Goal: Information Seeking & Learning: Learn about a topic

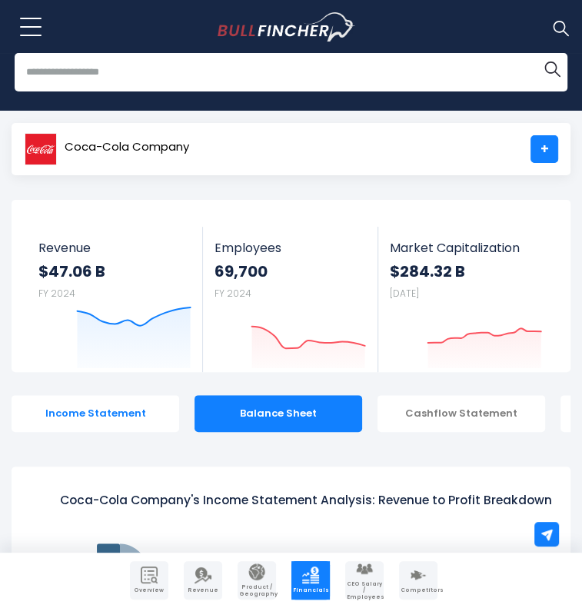
click at [80, 395] on div "Income Statement" at bounding box center [96, 413] width 168 height 37
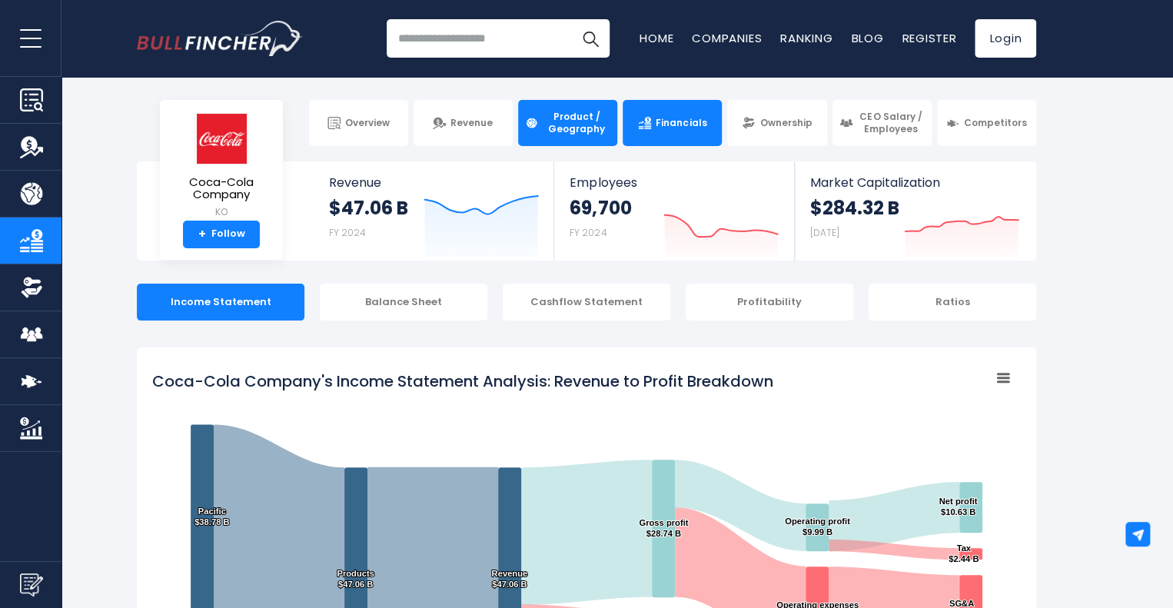
click at [581, 138] on link "Product / Geography" at bounding box center [567, 123] width 99 height 46
click at [581, 125] on span "Product / Geography" at bounding box center [577, 123] width 68 height 24
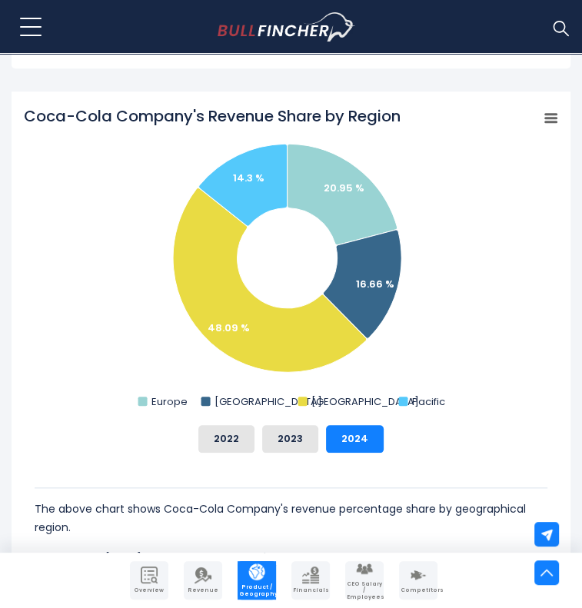
scroll to position [564, 0]
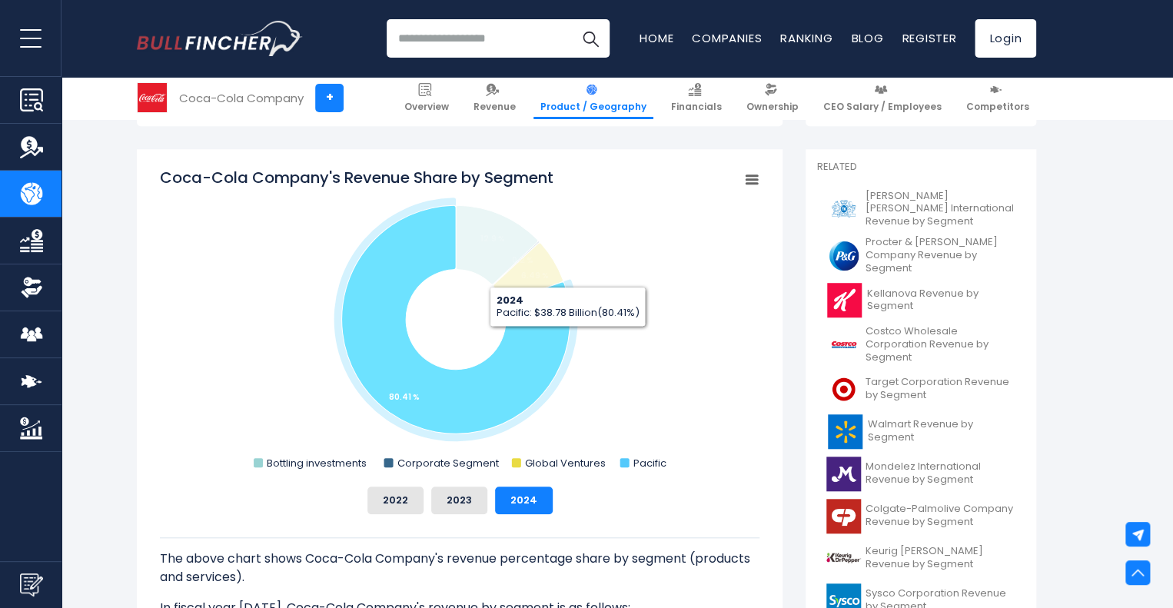
scroll to position [381, 0]
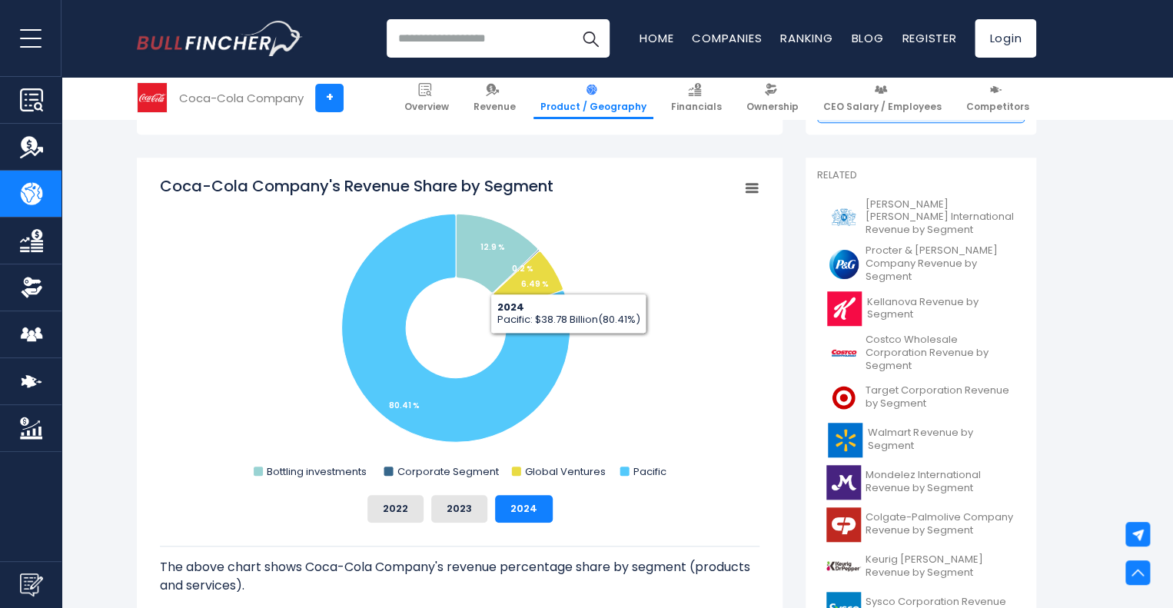
click at [756, 181] on rect "Coca-Cola Company's Revenue Share by Segment" at bounding box center [752, 189] width 22 height 22
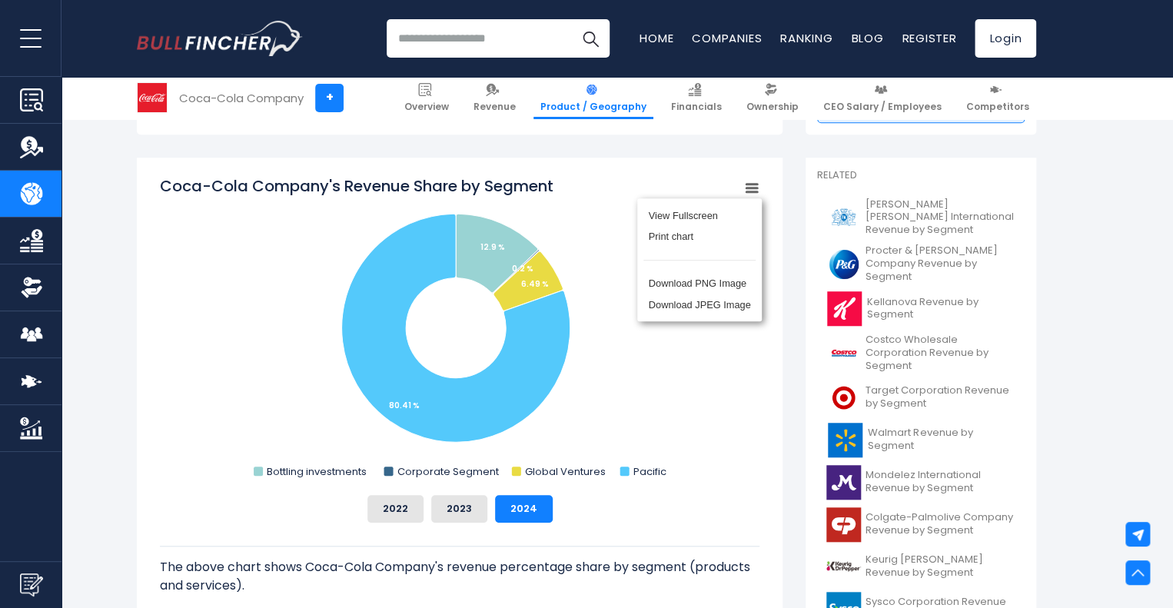
click at [597, 397] on rect "Coca-Cola Company's Revenue Share by Segment" at bounding box center [460, 329] width 600 height 308
drag, startPoint x: 481, startPoint y: 316, endPoint x: 323, endPoint y: 344, distance: 160.8
click at [323, 344] on rect "Coca-Cola Company's Revenue Share by Segment" at bounding box center [460, 329] width 600 height 308
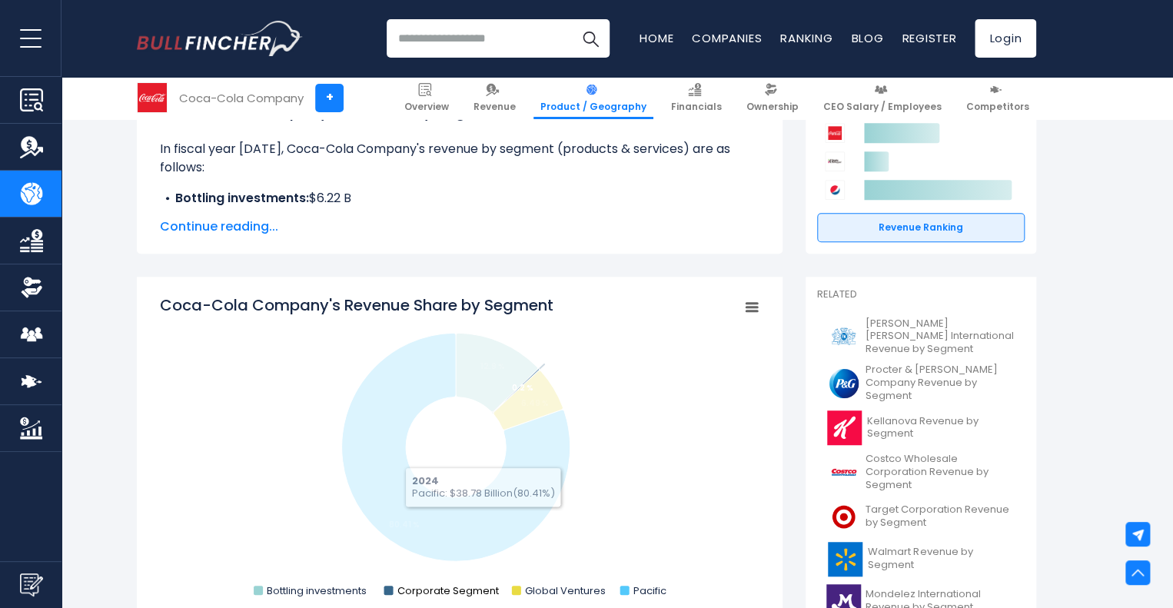
scroll to position [261, 0]
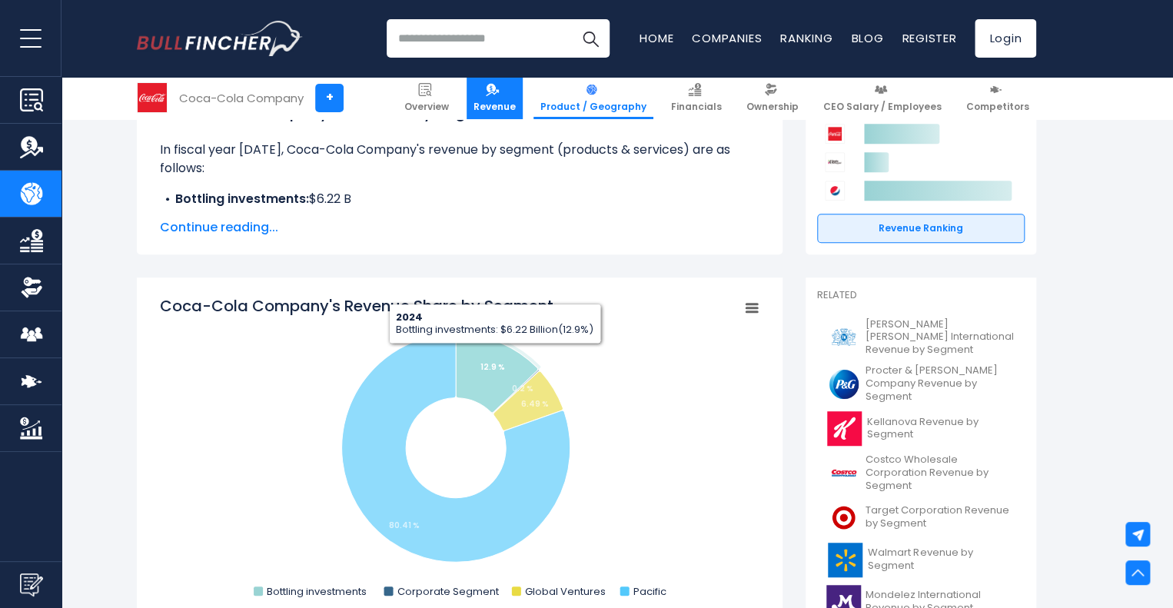
click at [516, 112] on span "Revenue" at bounding box center [495, 107] width 42 height 12
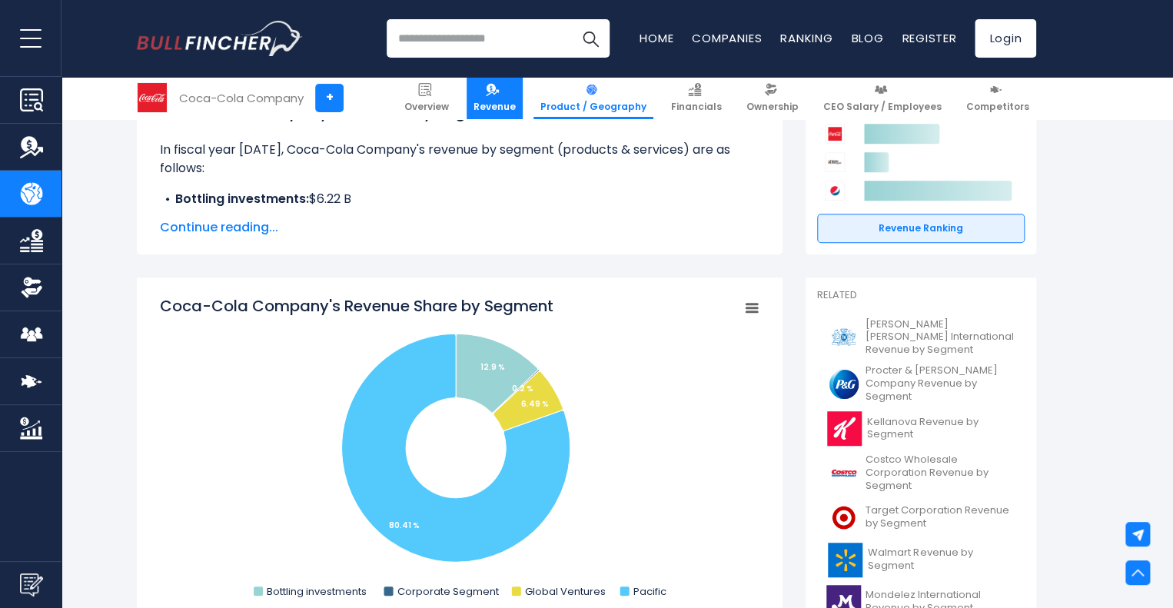
click at [508, 101] on span "Revenue" at bounding box center [495, 107] width 42 height 12
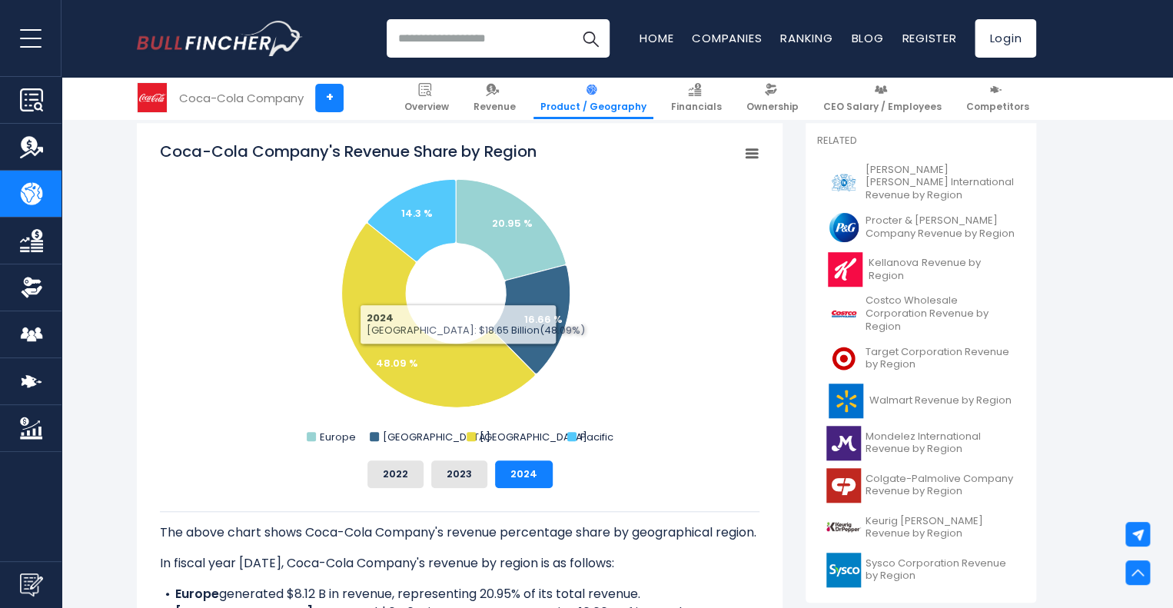
scroll to position [393, 0]
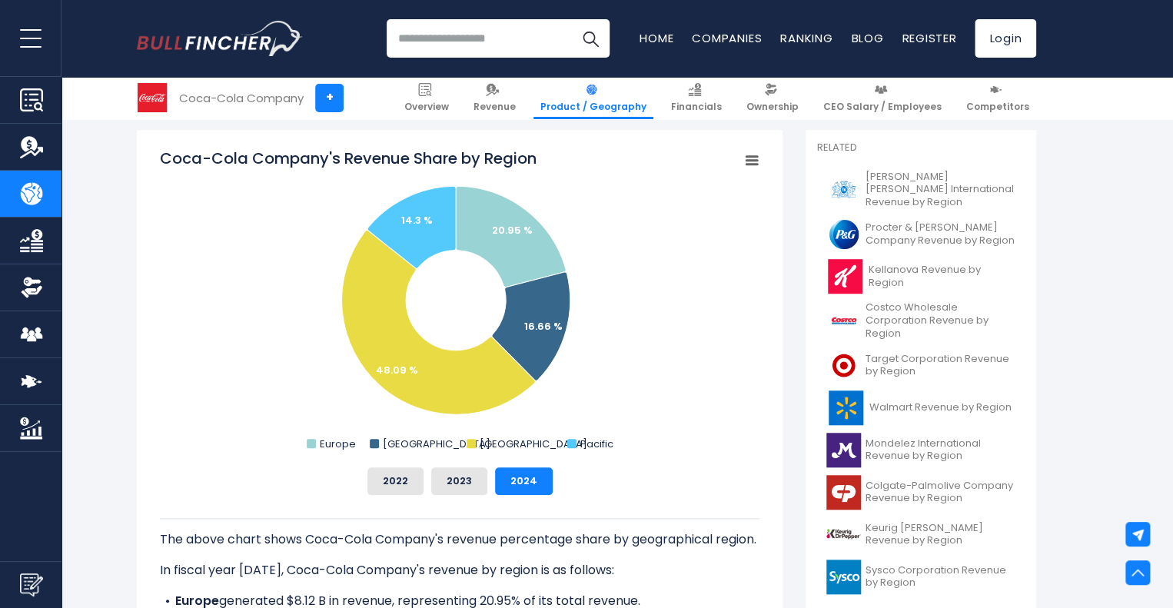
drag, startPoint x: 424, startPoint y: 332, endPoint x: 212, endPoint y: 353, distance: 212.5
click at [212, 353] on rect "Coca-Cola Company's Revenue Share by Region" at bounding box center [460, 302] width 600 height 308
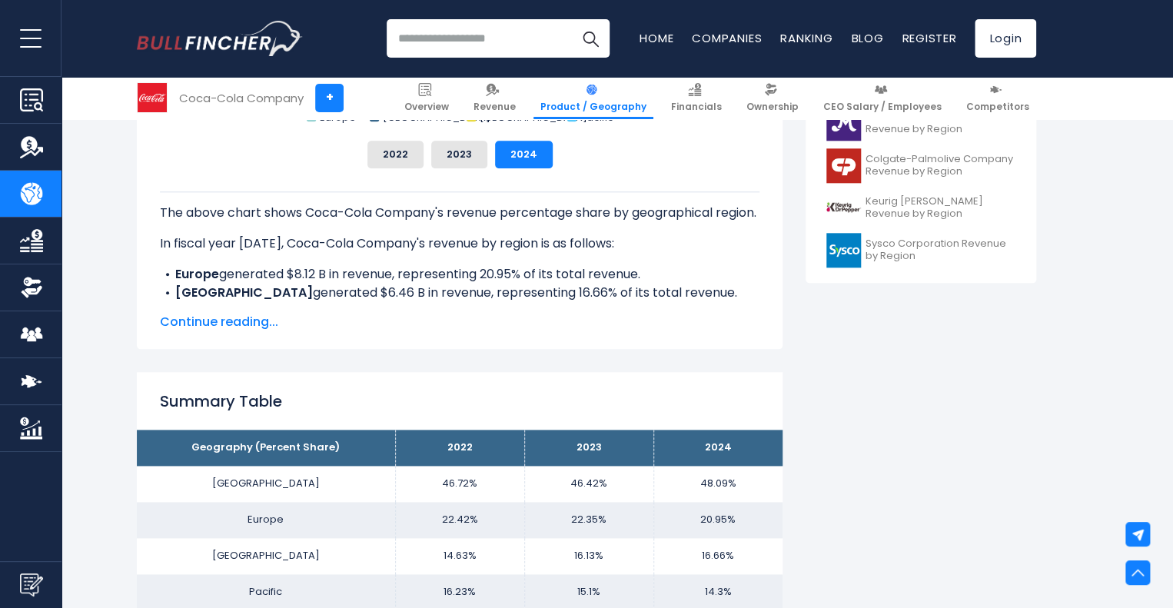
scroll to position [719, 0]
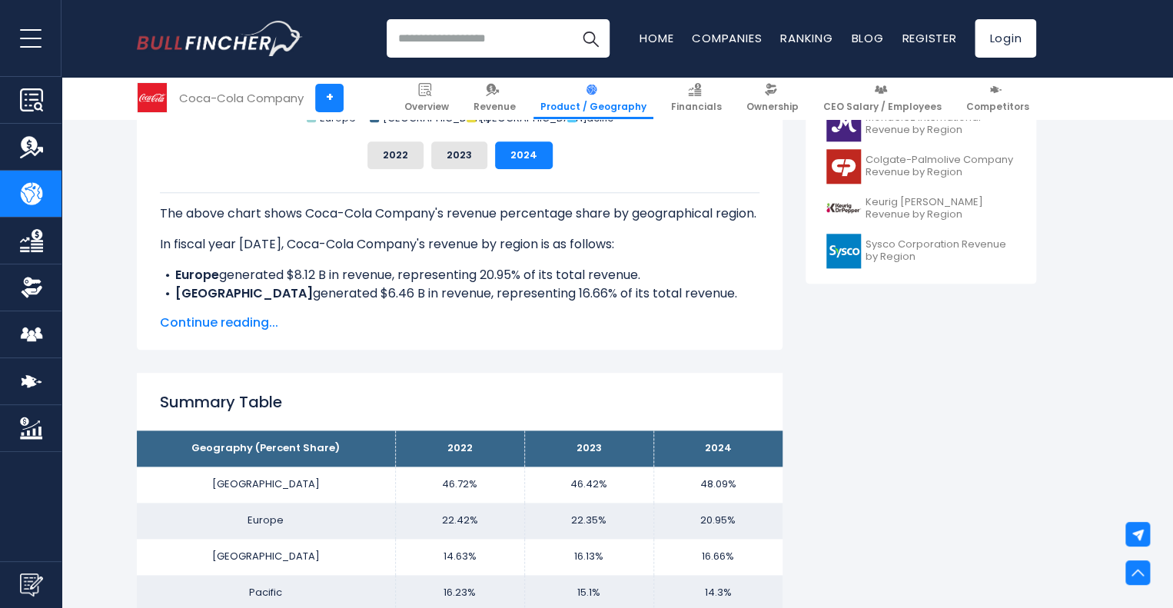
click at [234, 323] on span "Continue reading..." at bounding box center [460, 323] width 600 height 18
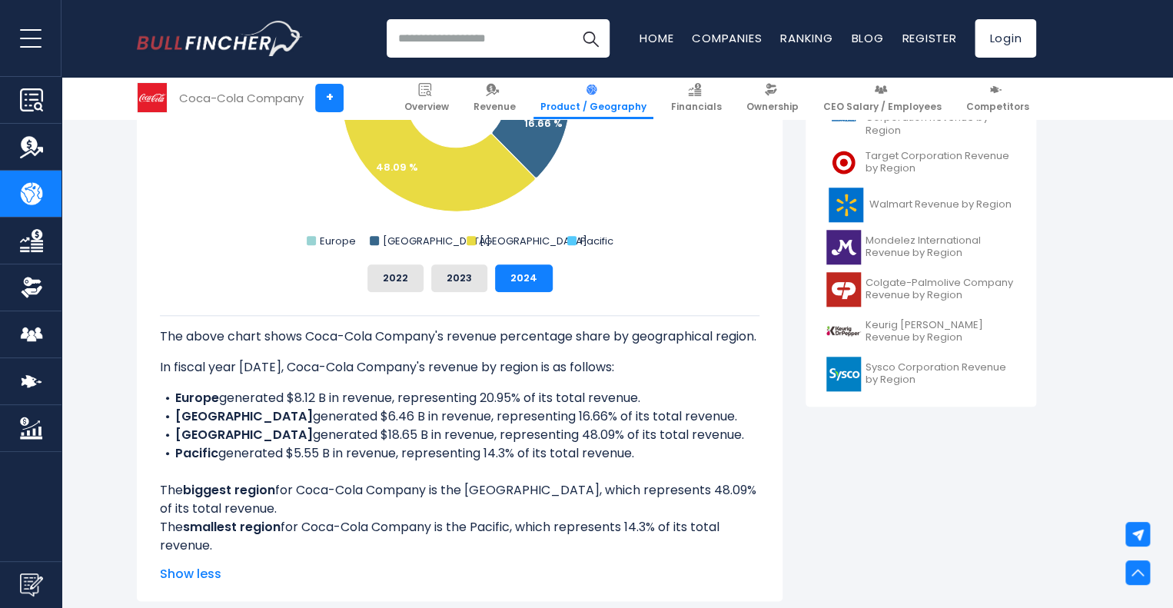
scroll to position [597, 0]
click at [474, 8] on div "Recent searches Trending searches Apple Overview" at bounding box center [587, 38] width 900 height 77
click at [466, 36] on input "search" at bounding box center [498, 38] width 223 height 38
type input "**********"
click at [571, 19] on button "Search" at bounding box center [590, 38] width 38 height 38
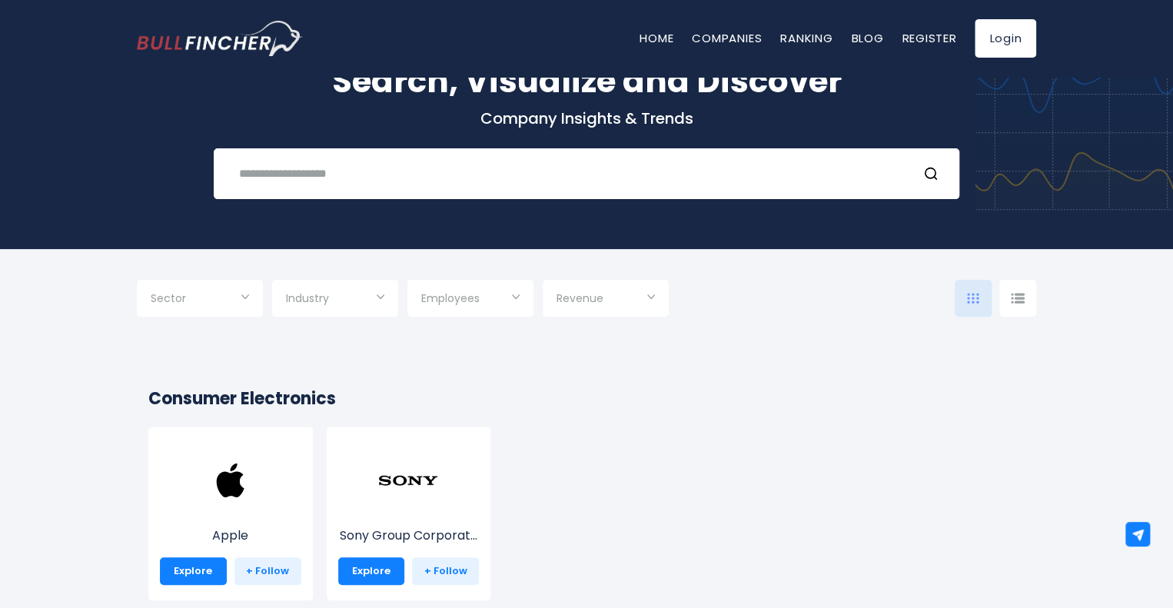
scroll to position [67, 0]
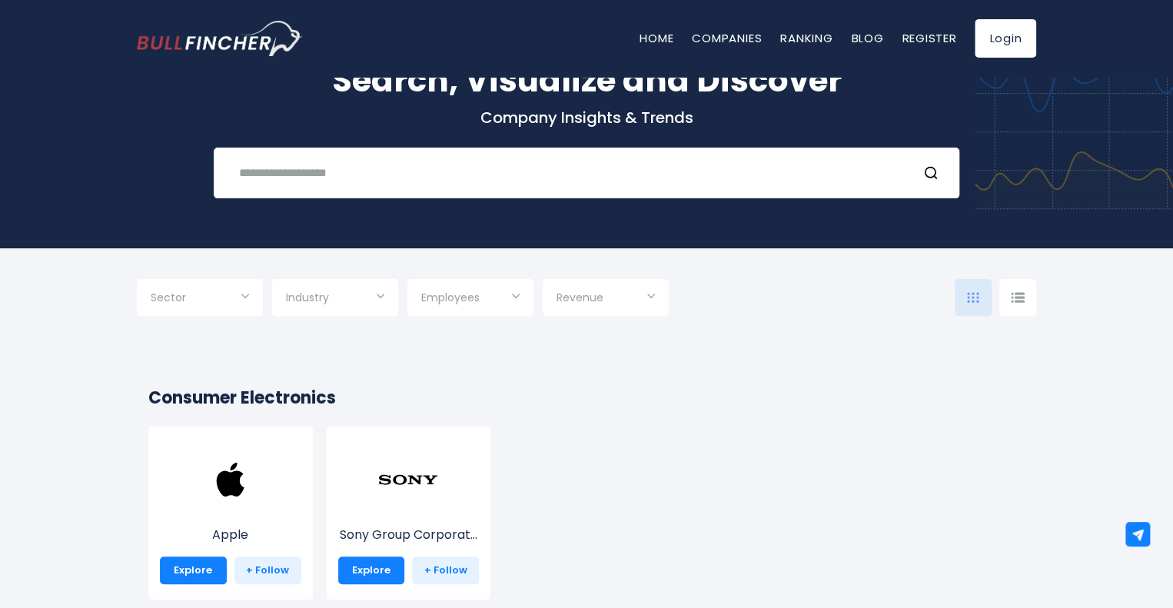
click at [341, 198] on div "Search, Visualize and Discover Company Insights & Trends Recent searches Trendi…" at bounding box center [586, 117] width 1173 height 261
click at [385, 176] on input "text" at bounding box center [567, 172] width 675 height 28
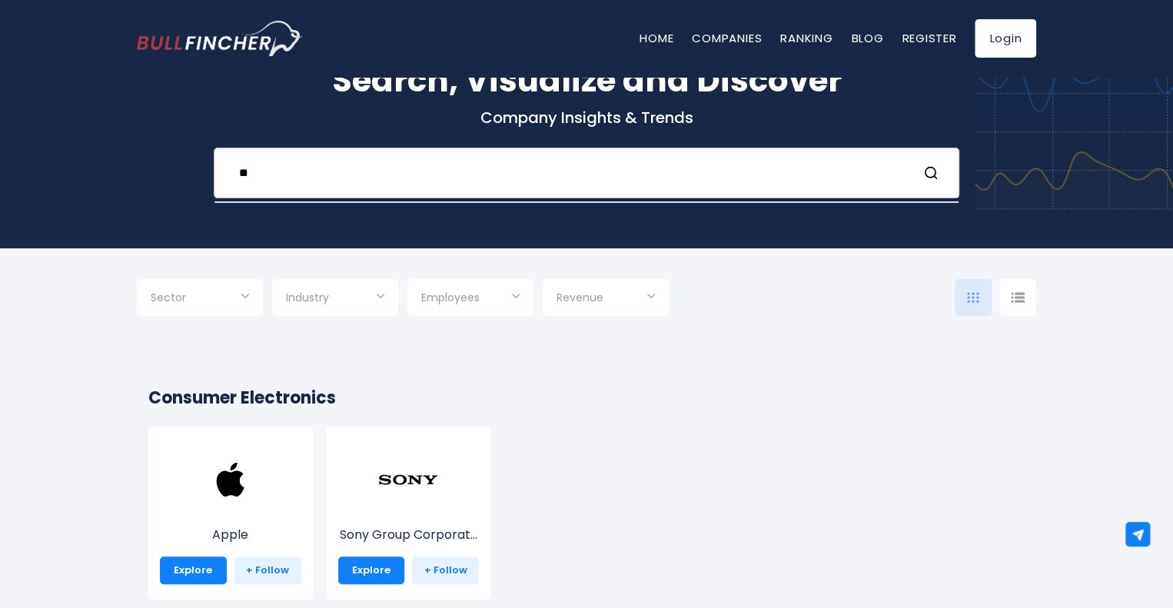
type input "*"
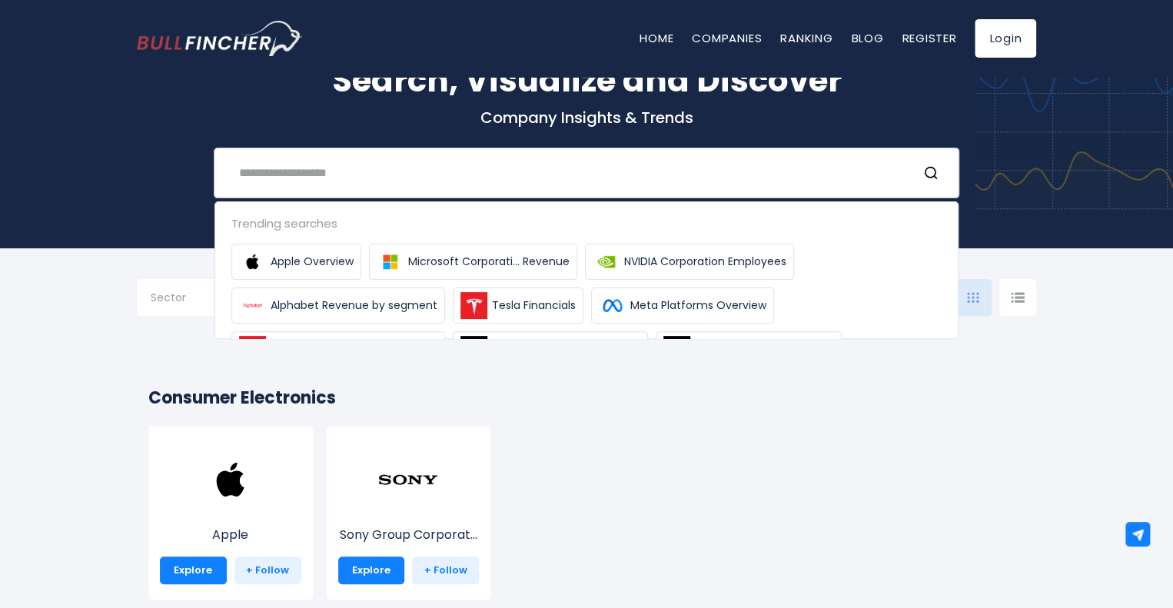
type input "*"
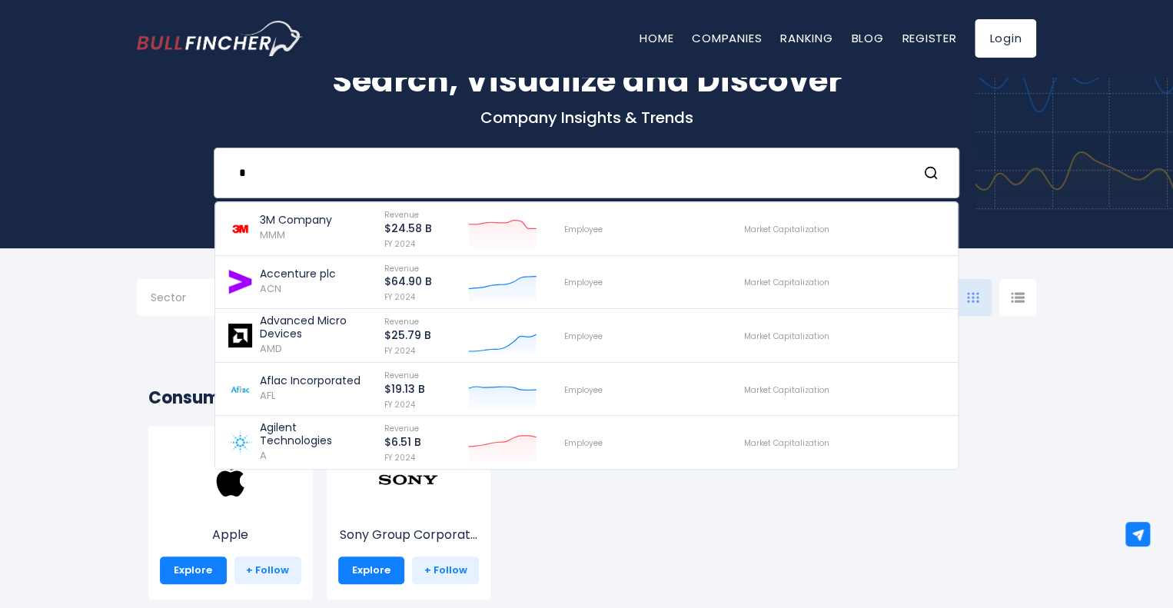
click at [312, 184] on input "*" at bounding box center [567, 172] width 675 height 28
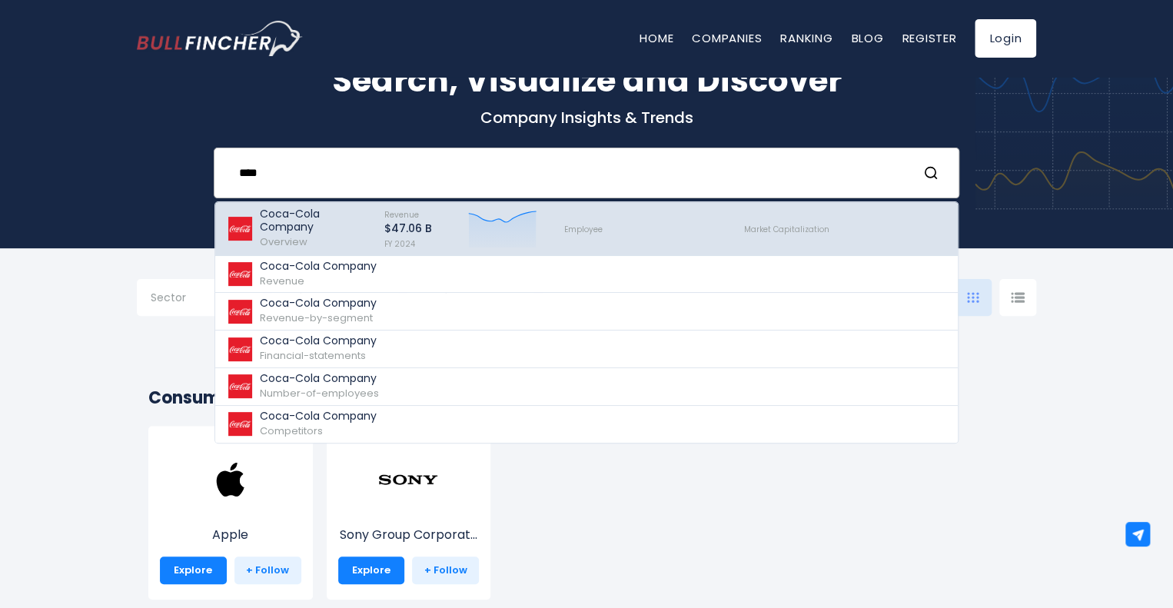
type input "****"
click at [321, 223] on p "Coca-Cola Company" at bounding box center [315, 221] width 111 height 26
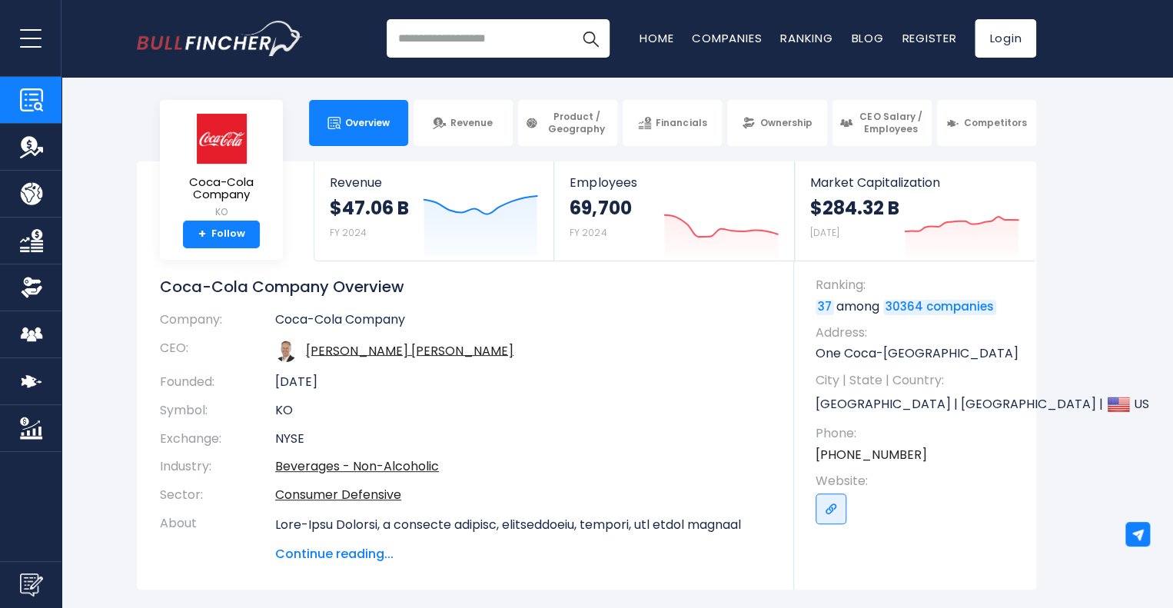
scroll to position [2, 0]
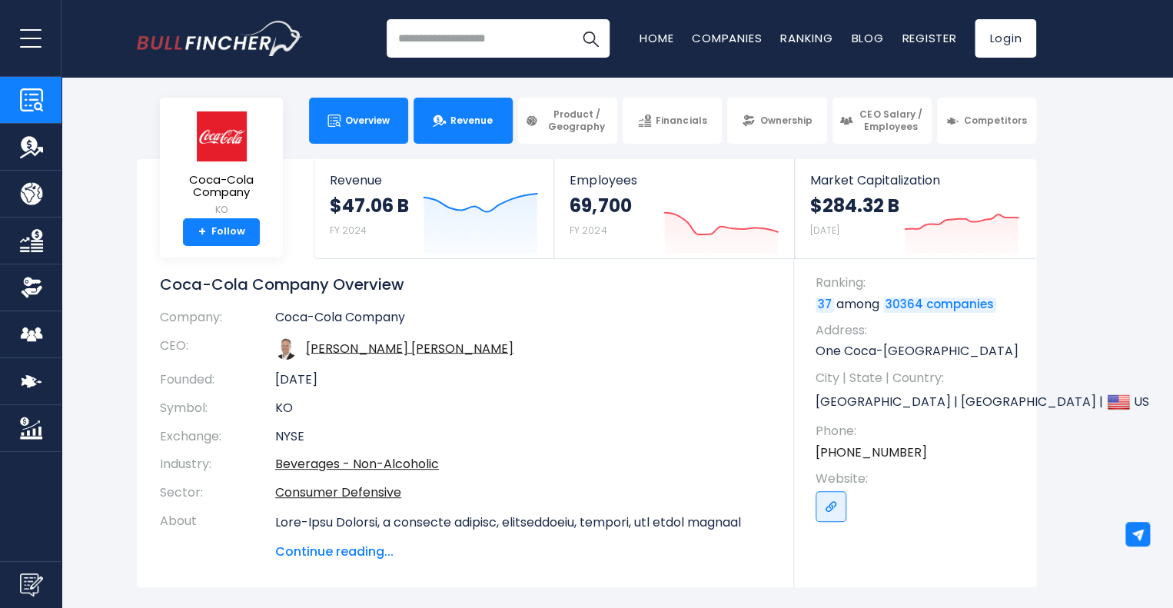
click at [458, 110] on link "Revenue" at bounding box center [463, 121] width 99 height 46
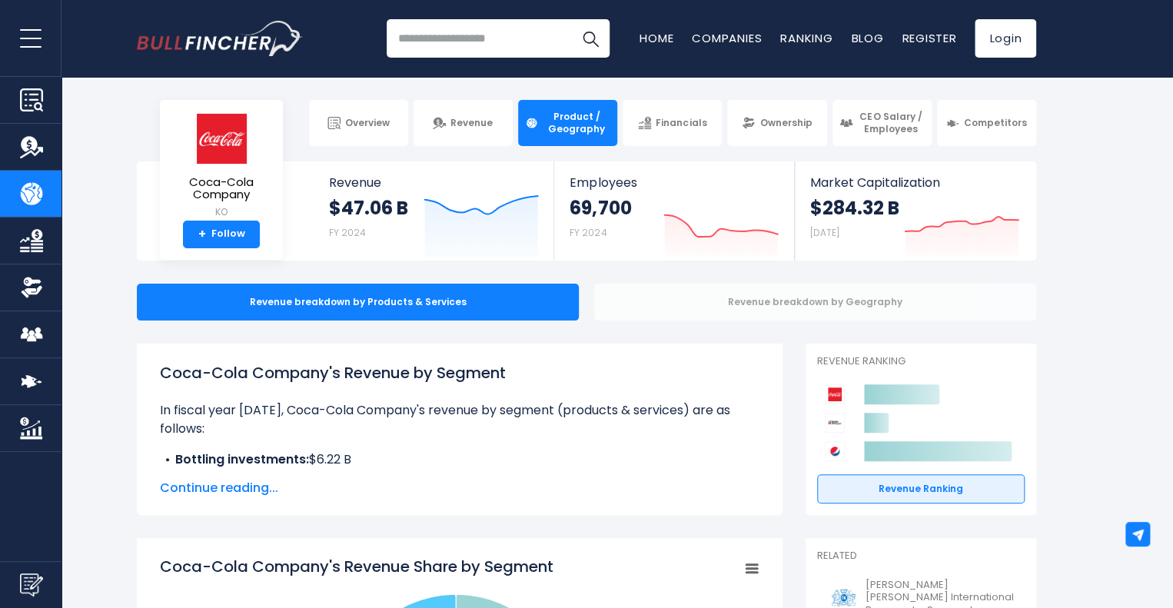
click at [658, 296] on div "Revenue breakdown by Geography" at bounding box center [815, 302] width 442 height 37
click at [648, 300] on div "Revenue breakdown by Geography" at bounding box center [815, 302] width 442 height 37
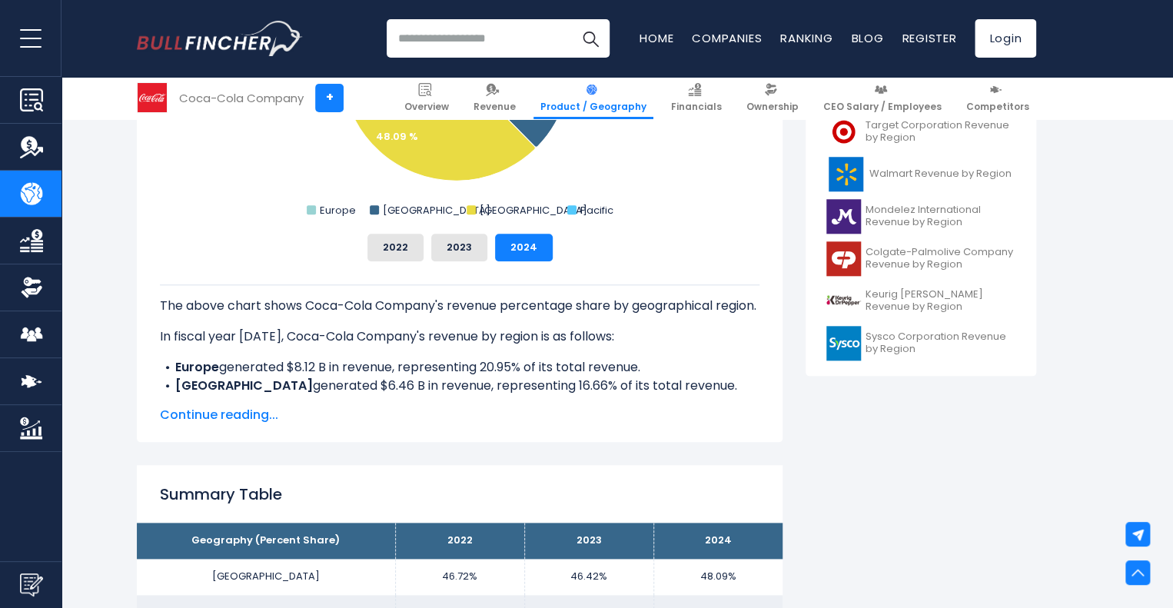
scroll to position [621, 0]
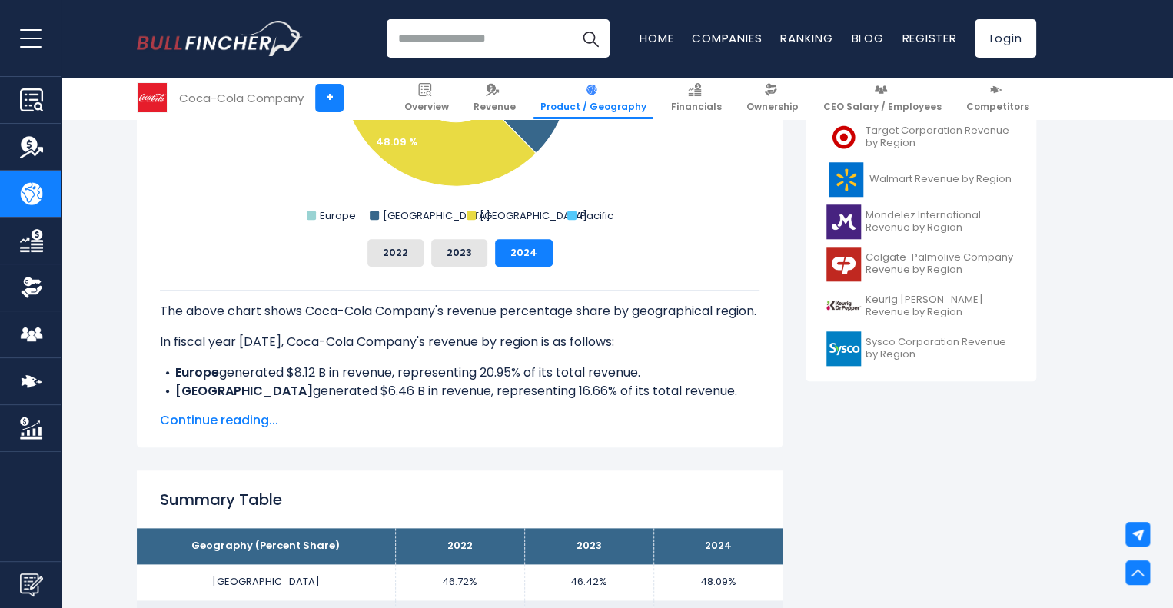
click at [209, 418] on span "Continue reading..." at bounding box center [460, 420] width 600 height 18
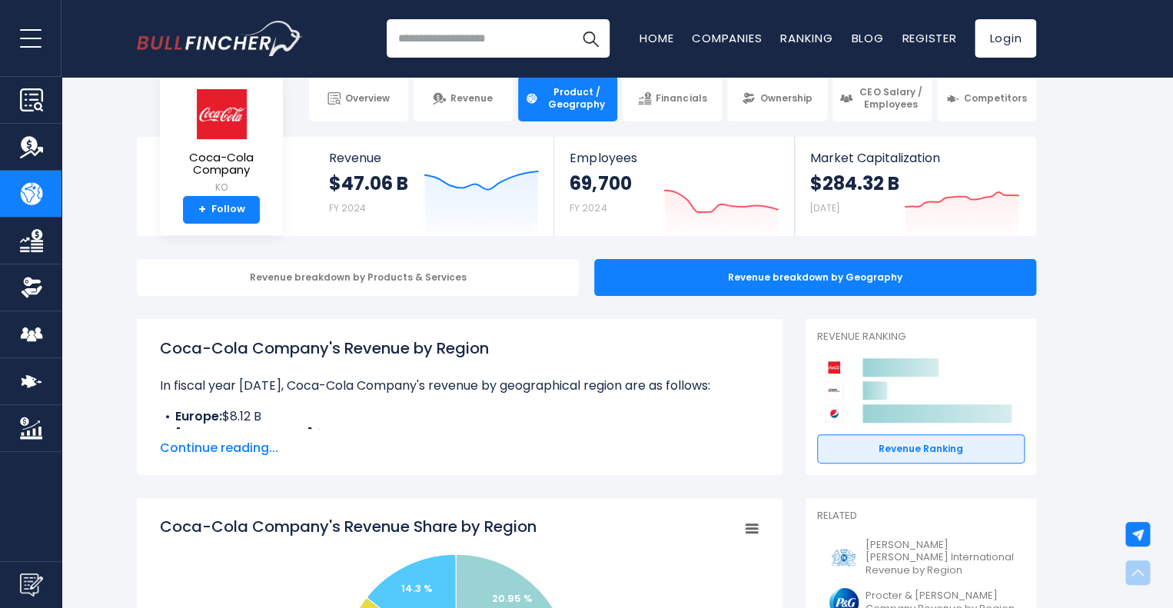
scroll to position [0, 0]
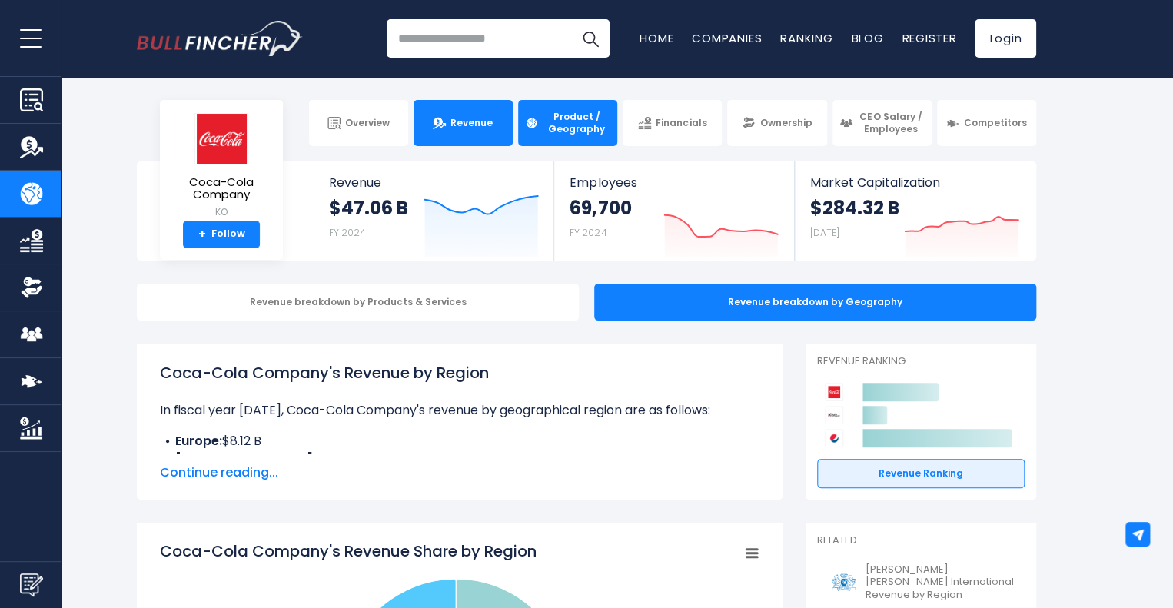
click at [471, 132] on link "Revenue" at bounding box center [463, 123] width 99 height 46
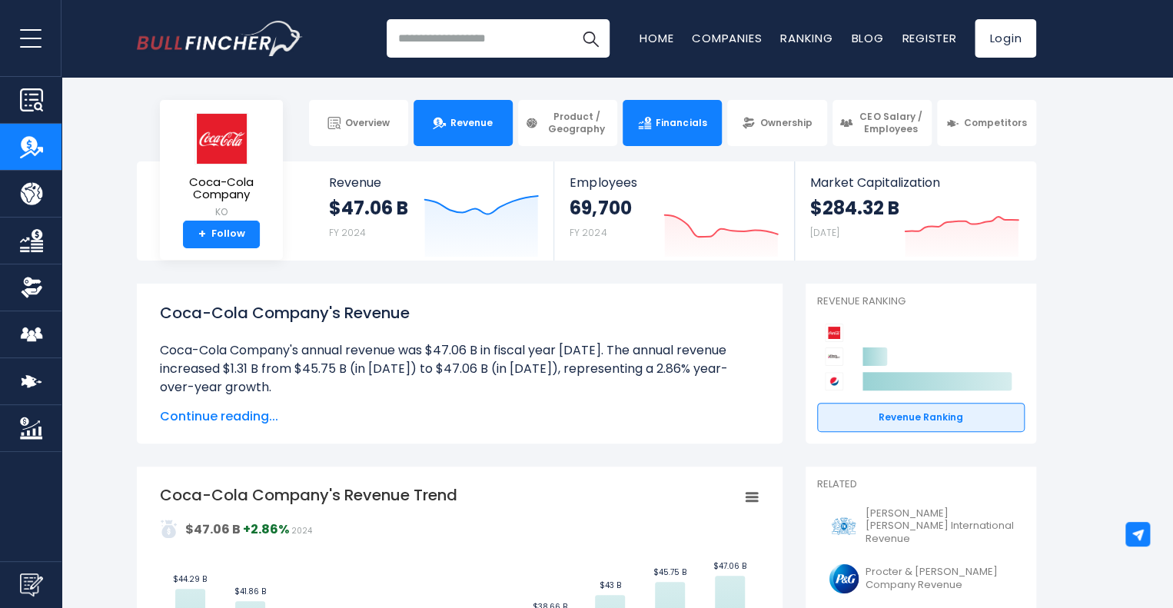
click at [649, 124] on img at bounding box center [644, 123] width 13 height 13
click at [671, 131] on link "Financials" at bounding box center [672, 123] width 99 height 46
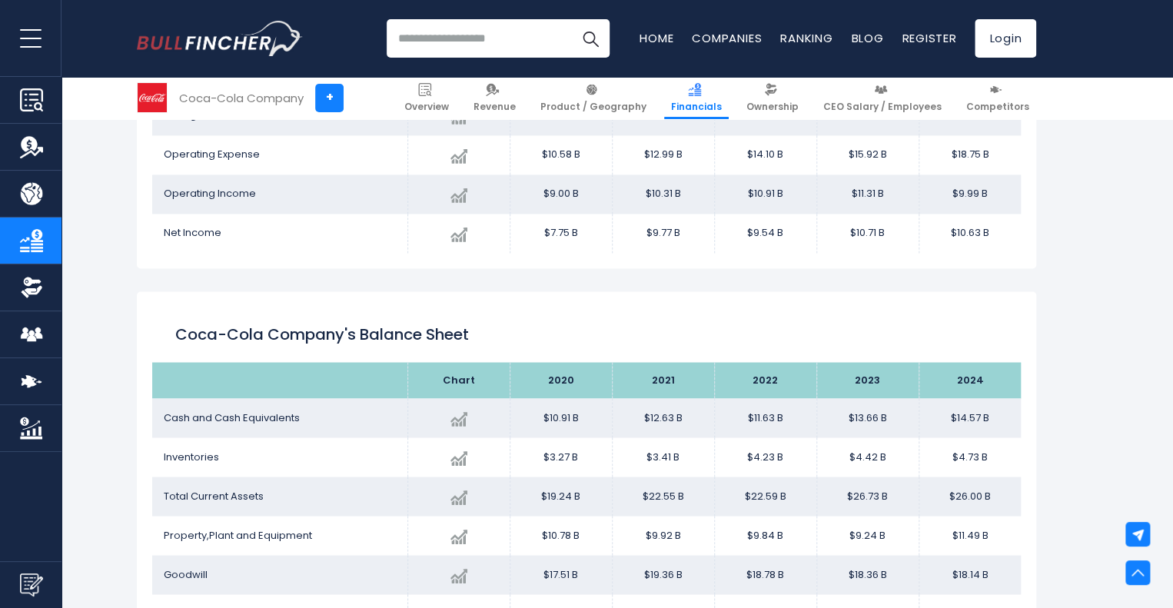
scroll to position [1090, 0]
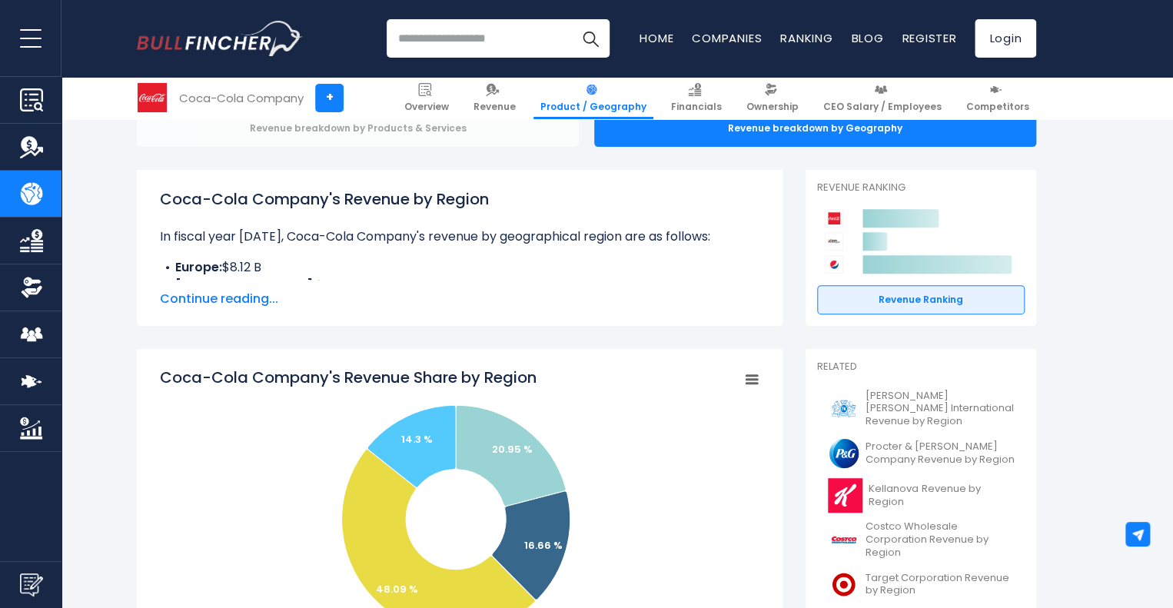
scroll to position [411, 0]
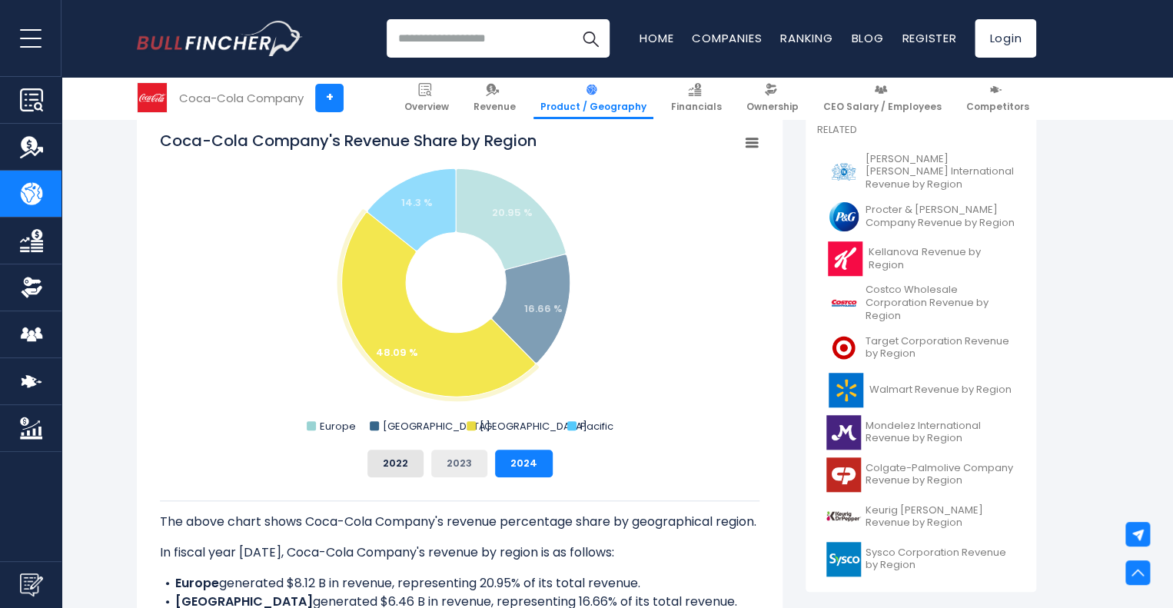
click at [460, 470] on button "2023" at bounding box center [459, 464] width 56 height 28
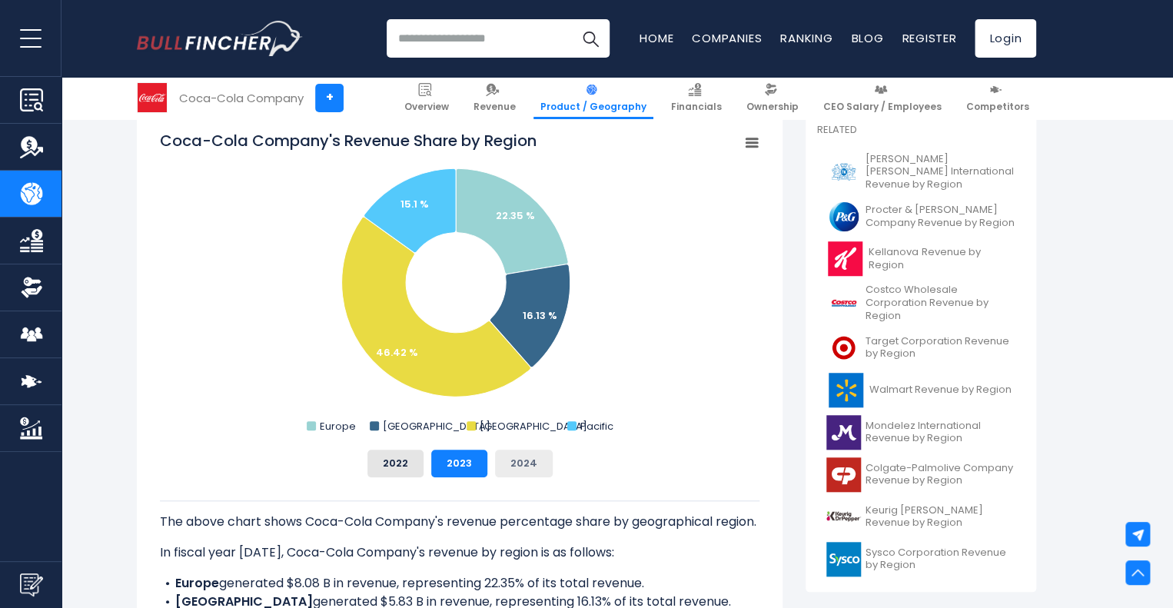
click at [506, 463] on button "2024" at bounding box center [524, 464] width 58 height 28
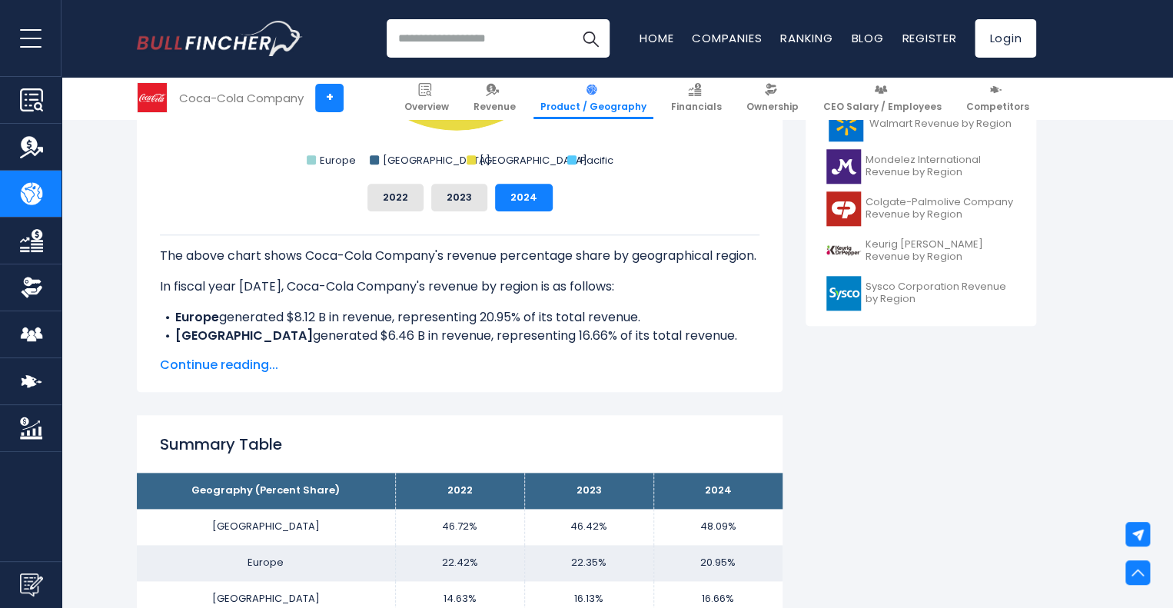
scroll to position [678, 0]
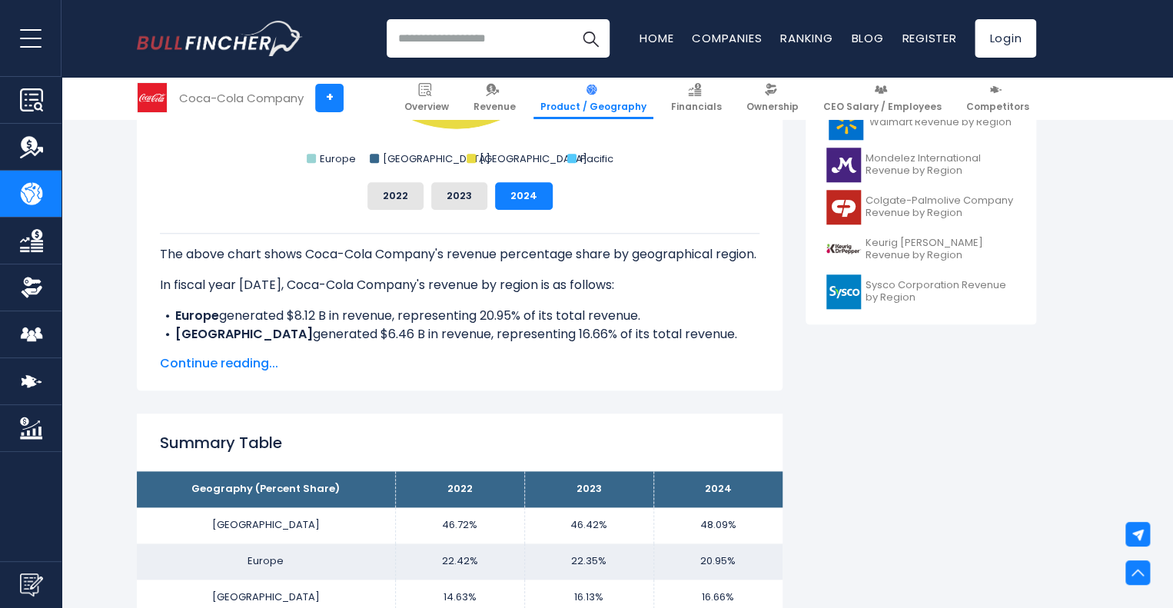
click at [201, 365] on span "Continue reading..." at bounding box center [460, 363] width 600 height 18
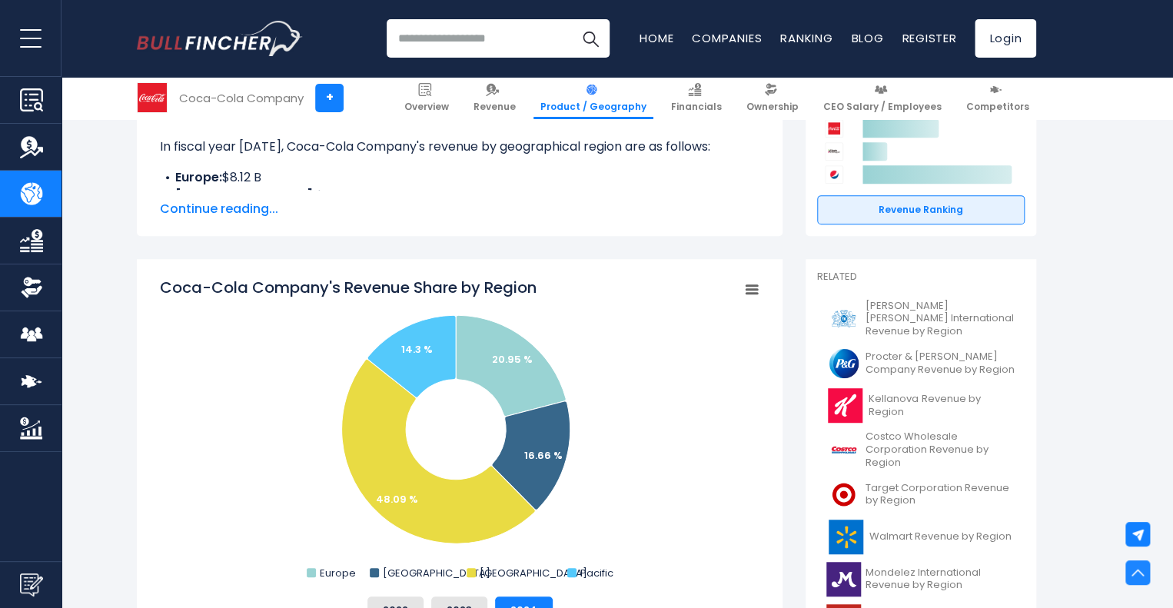
scroll to position [0, 0]
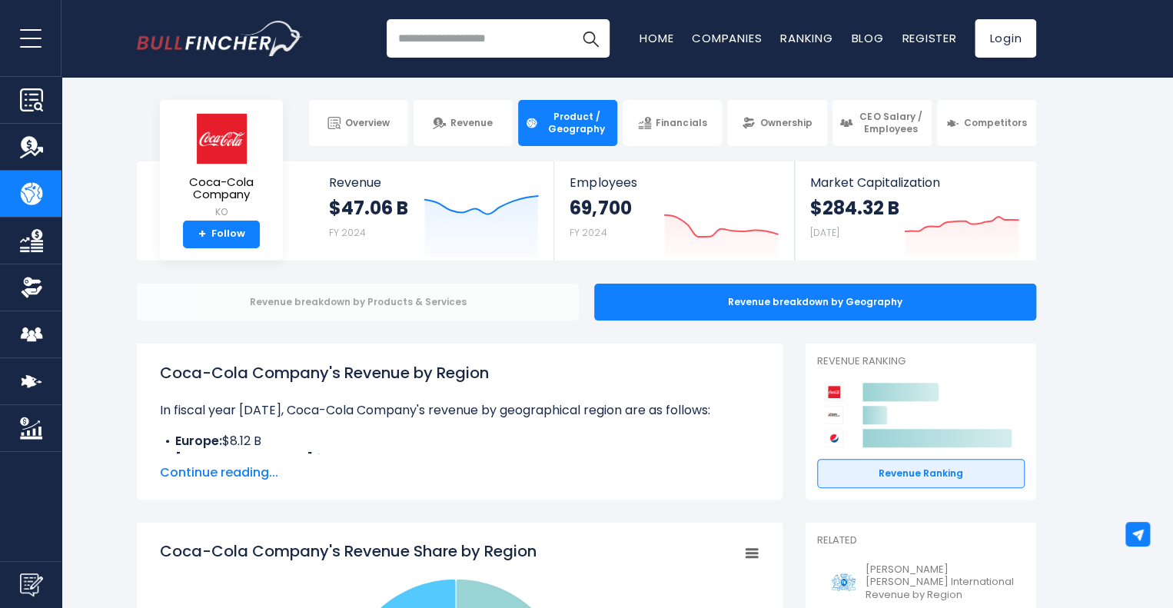
click at [348, 288] on div "Revenue breakdown by Products & Services" at bounding box center [358, 302] width 442 height 37
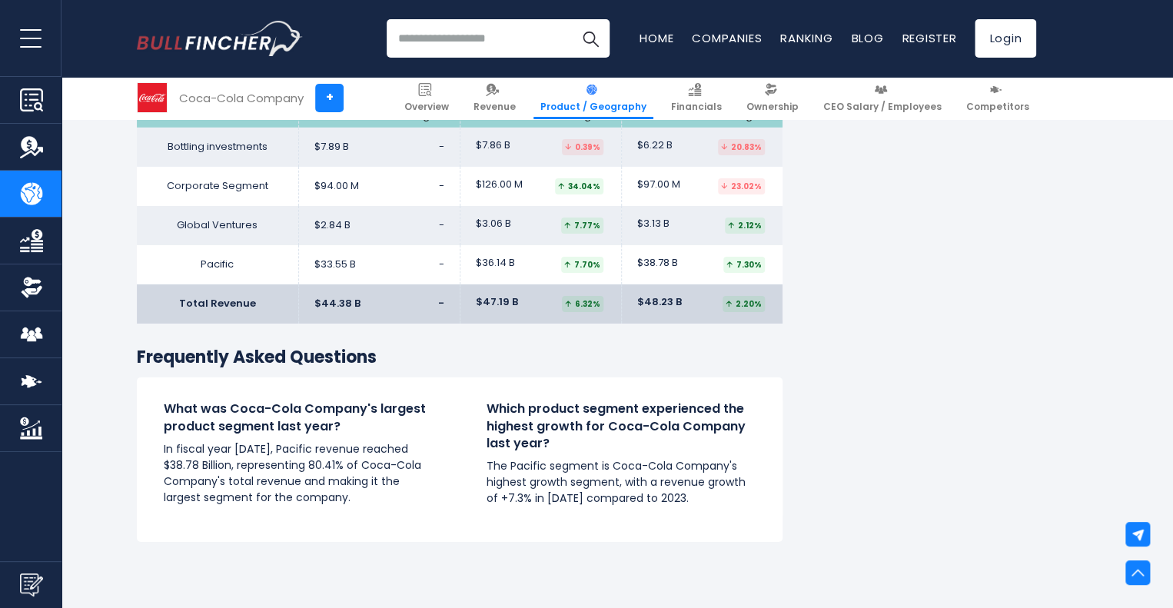
scroll to position [2482, 0]
click at [32, 429] on img "Company Market Cap" at bounding box center [31, 428] width 23 height 23
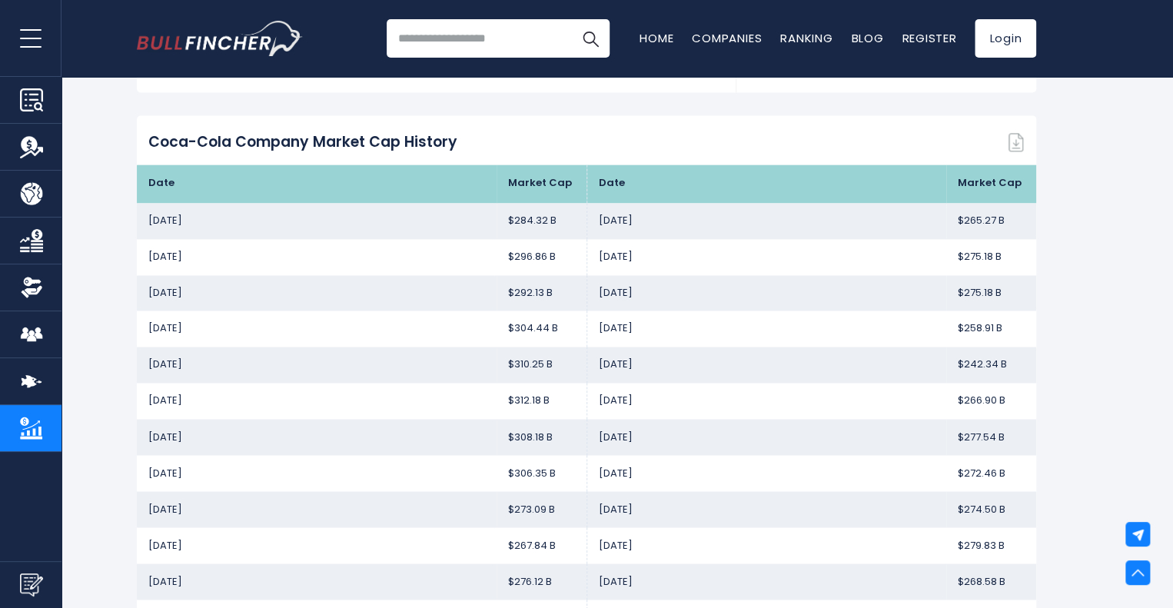
scroll to position [1061, 0]
drag, startPoint x: 28, startPoint y: 382, endPoint x: 8, endPoint y: 378, distance: 19.8
click at [8, 378] on link "Competitors" at bounding box center [31, 381] width 62 height 46
click at [34, 188] on img "Company Product/Geography" at bounding box center [31, 193] width 23 height 23
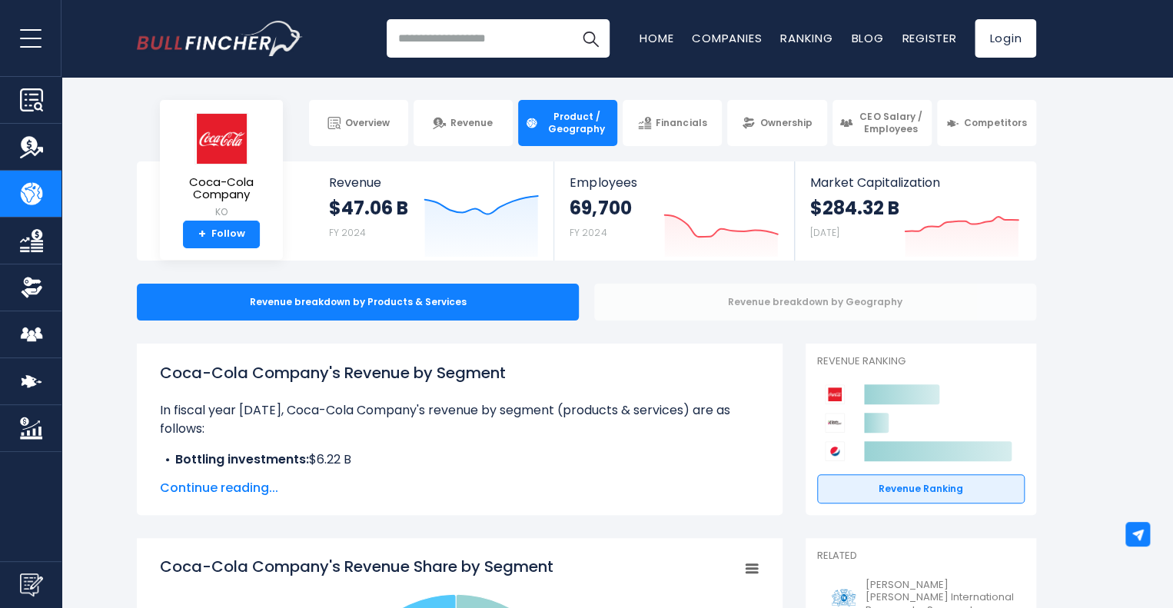
click at [686, 299] on div "Revenue breakdown by Geography" at bounding box center [815, 302] width 442 height 37
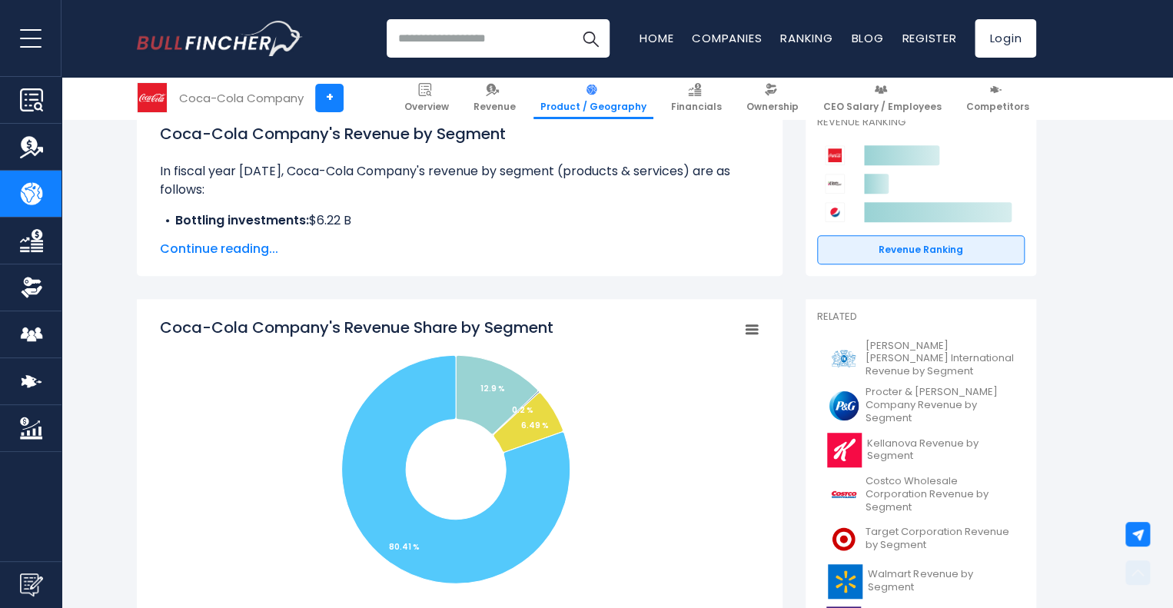
scroll to position [243, 0]
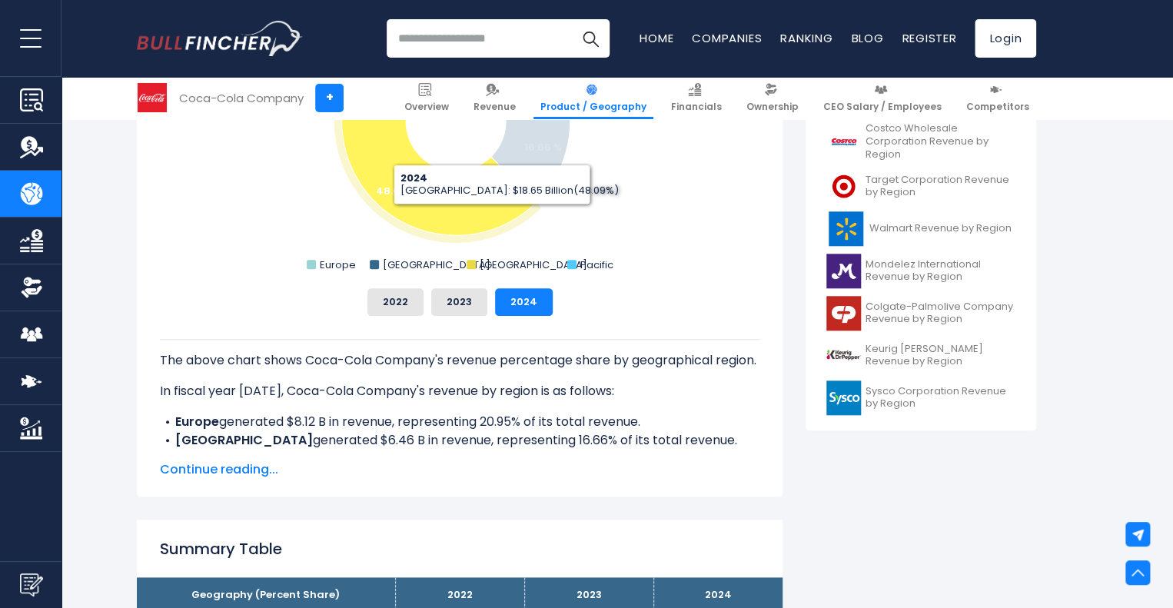
scroll to position [572, 0]
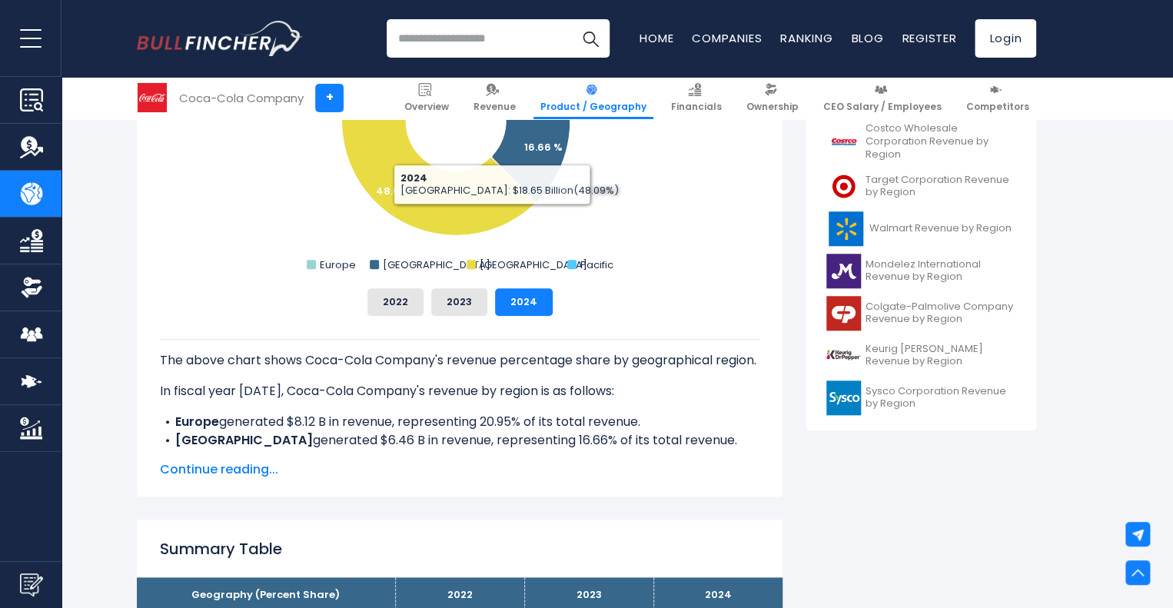
click at [242, 461] on span "Continue reading..." at bounding box center [460, 470] width 600 height 18
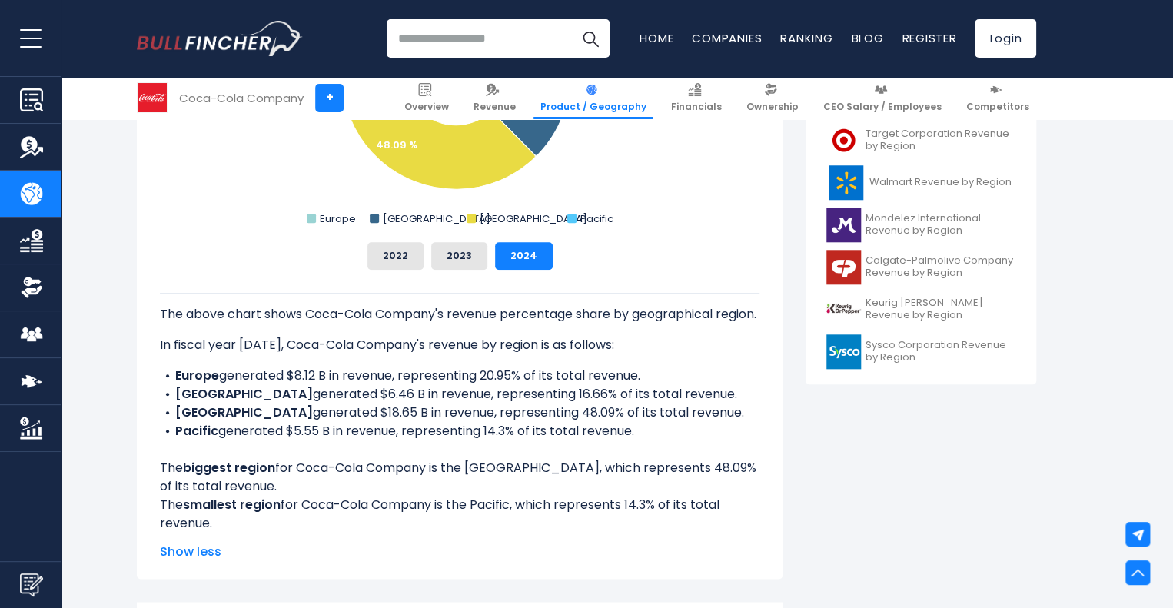
scroll to position [621, 0]
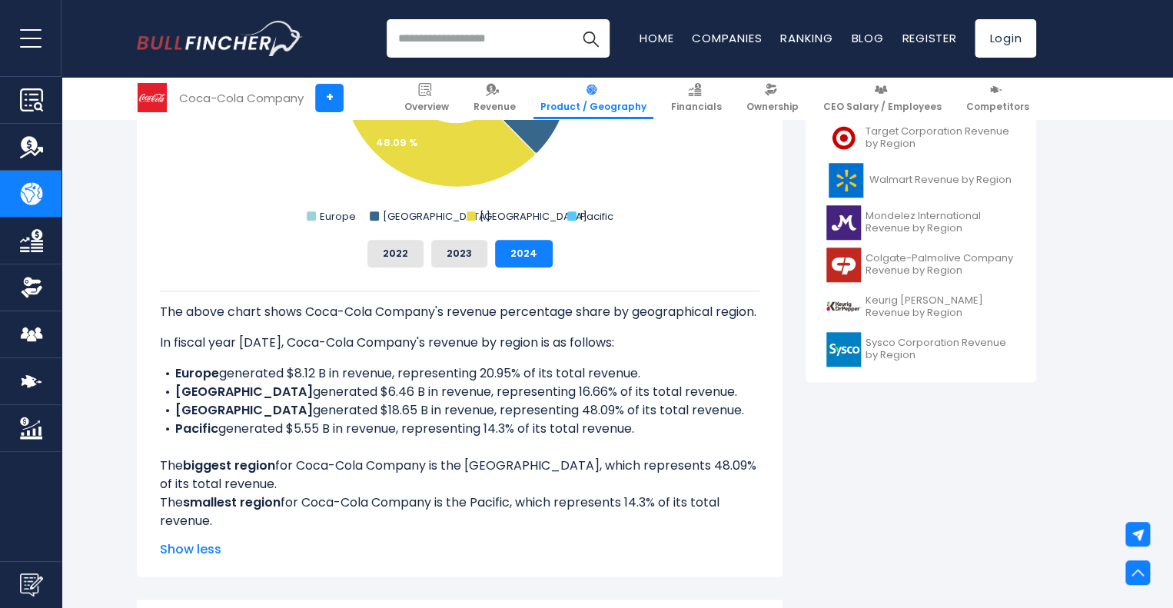
drag, startPoint x: 172, startPoint y: 425, endPoint x: 767, endPoint y: 434, distance: 594.5
click at [767, 434] on div "Coca-Cola Company's Revenue Share by Region Created with Highcharts 12.1.2 Char…" at bounding box center [460, 239] width 646 height 674
copy li "North America generated $18.65 B in revenue, representing 48.09% of its total r…"
click at [709, 176] on rect "Coca-Cola Company's Revenue Share by Region" at bounding box center [460, 74] width 600 height 308
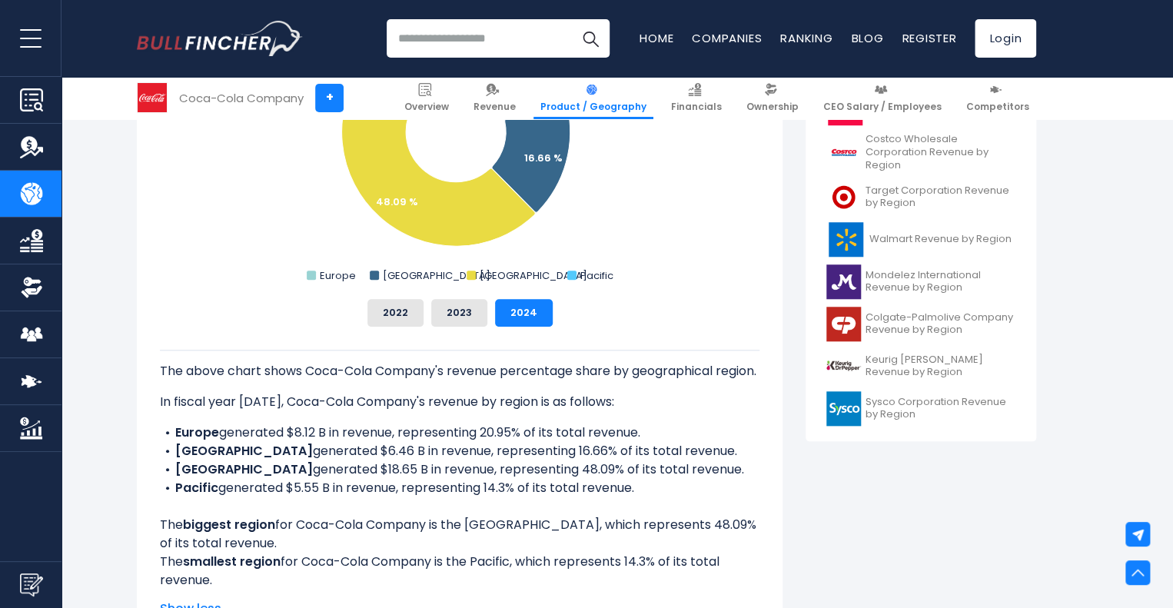
scroll to position [562, 0]
click at [704, 234] on rect "Coca-Cola Company's Revenue Share by Region" at bounding box center [460, 132] width 600 height 308
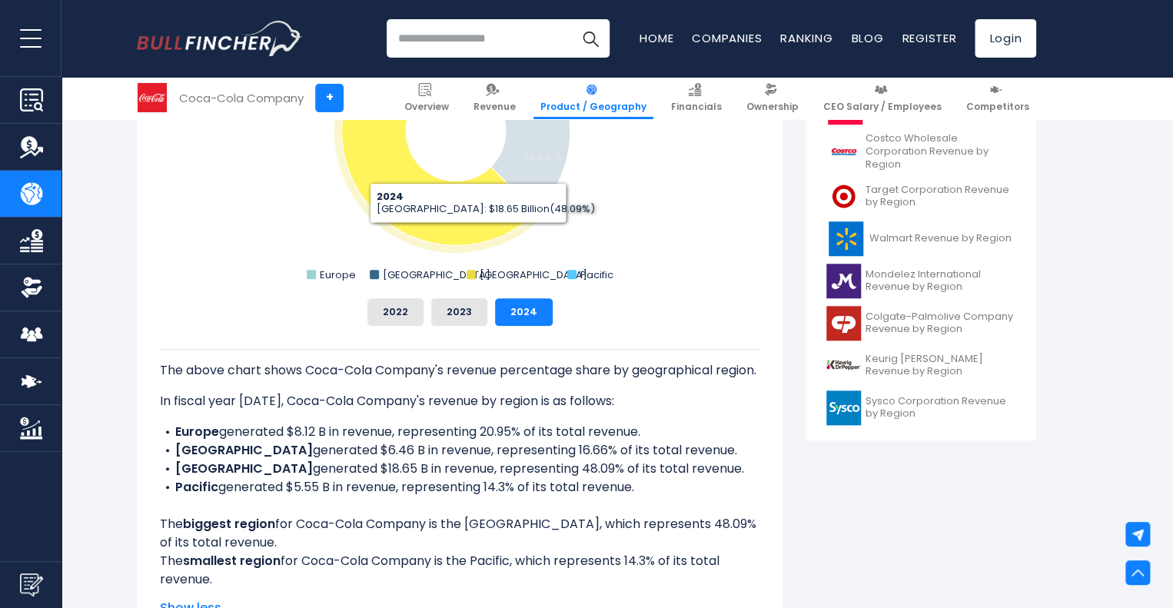
drag, startPoint x: 468, startPoint y: 235, endPoint x: 423, endPoint y: 208, distance: 52.4
click at [423, 208] on icon "Coca-Cola Company's Revenue Share by Region" at bounding box center [439, 153] width 194 height 185
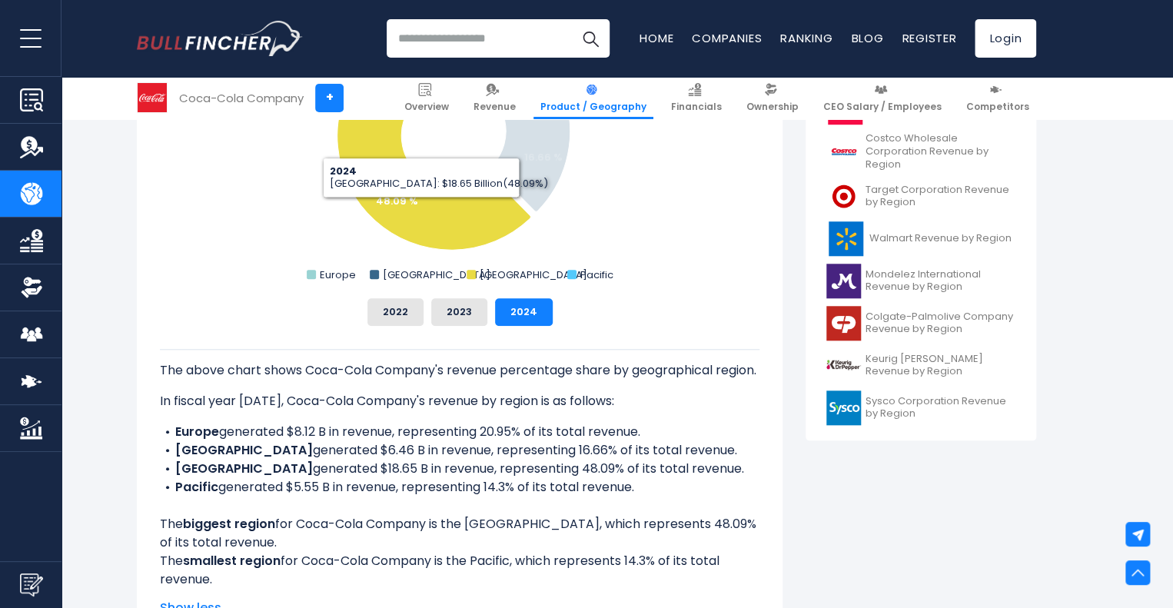
click at [421, 209] on icon "Coca-Cola Company's Revenue Share by Region" at bounding box center [435, 157] width 194 height 185
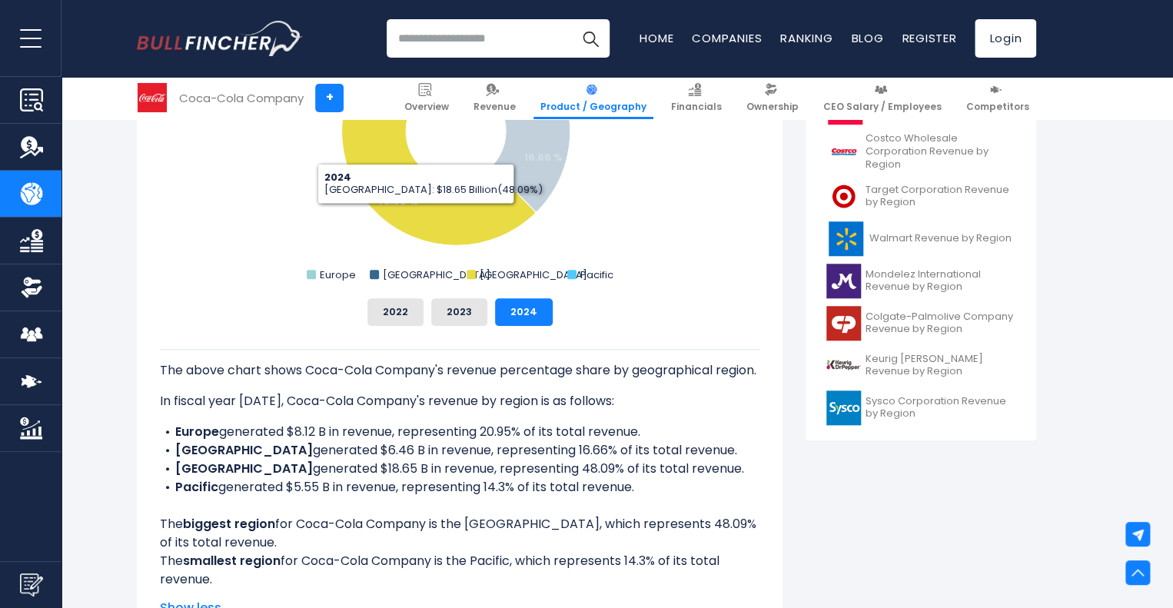
drag, startPoint x: 421, startPoint y: 209, endPoint x: 350, endPoint y: 295, distance: 111.5
click at [350, 295] on div "Coca-Cola Company's Revenue Share by Region Created with Highcharts 12.1.2 Char…" at bounding box center [460, 152] width 600 height 348
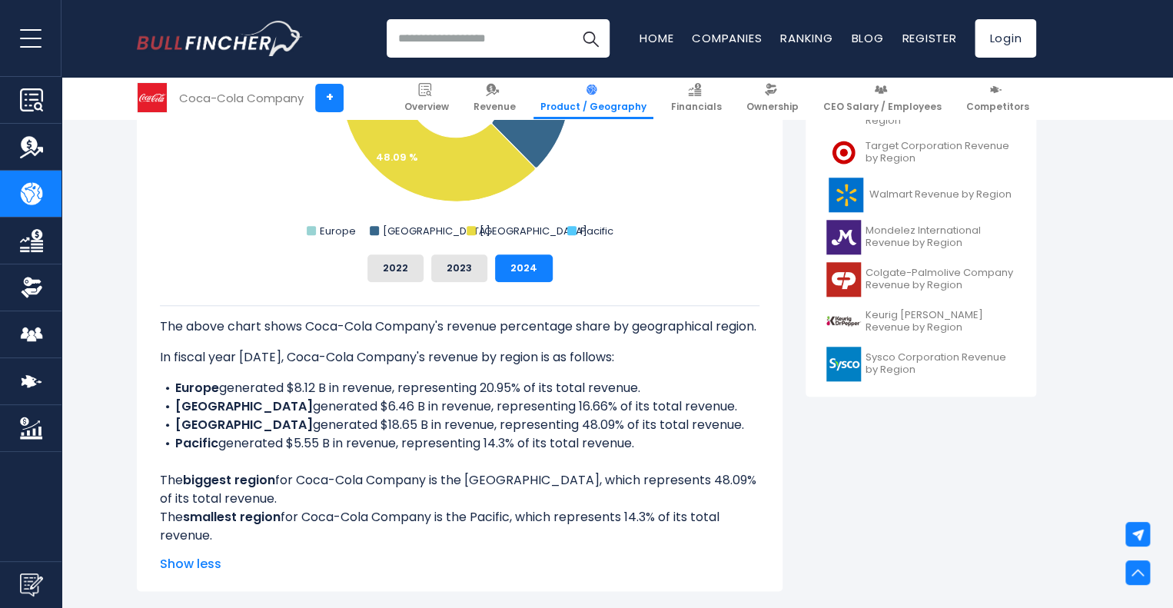
scroll to position [606, 0]
click at [763, 205] on div "Coca-Cola Company's Revenue Share by Region Created with Highcharts 12.1.2 Char…" at bounding box center [460, 254] width 646 height 674
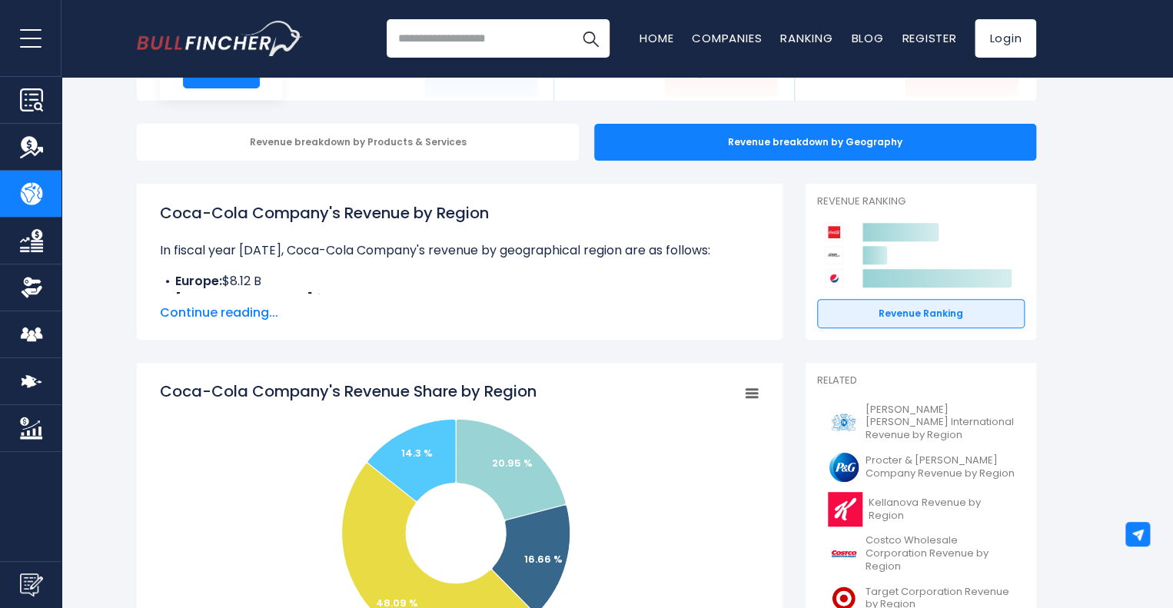
scroll to position [0, 0]
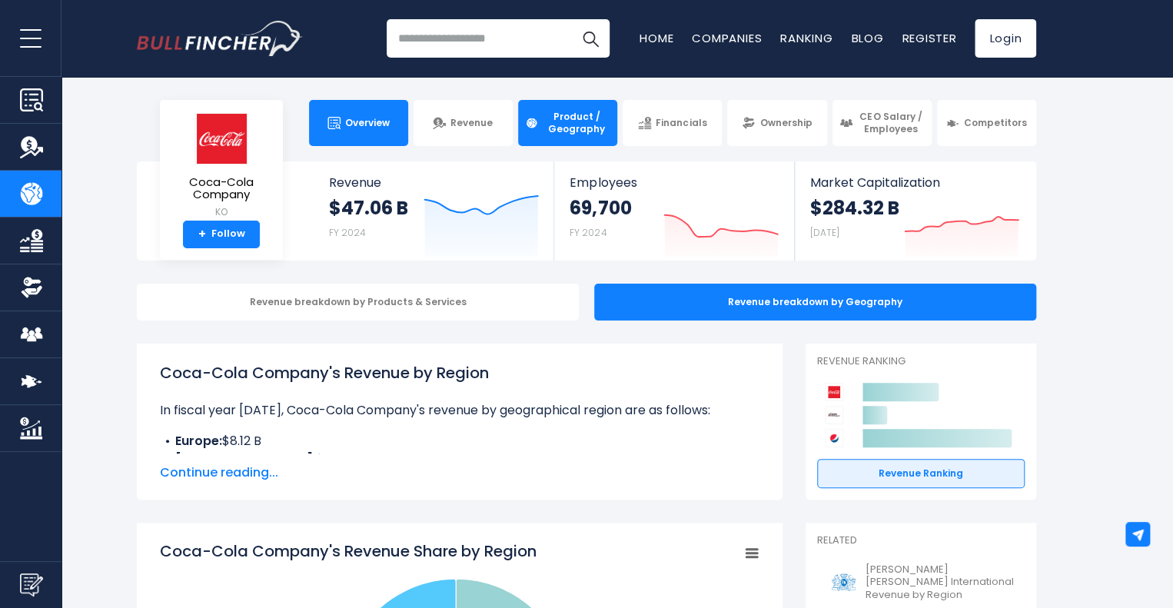
click at [346, 136] on link "Overview" at bounding box center [358, 123] width 99 height 46
click at [92, 171] on section "Coca-Cola Company KO + Follow Revenue $47.06 B FY 2024 Created with Highcharts …" at bounding box center [586, 210] width 1173 height 99
